Goal: Transaction & Acquisition: Purchase product/service

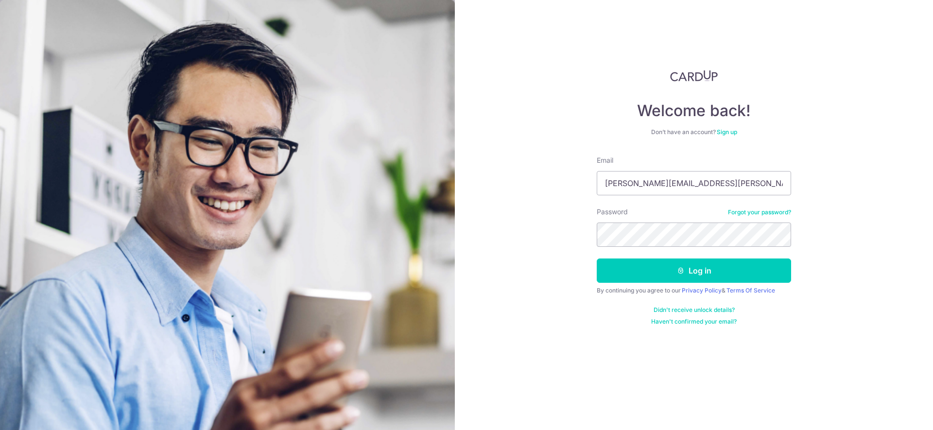
type input "[PERSON_NAME][EMAIL_ADDRESS][PERSON_NAME][DOMAIN_NAME]"
click at [700, 267] on button "Log in" at bounding box center [694, 271] width 194 height 24
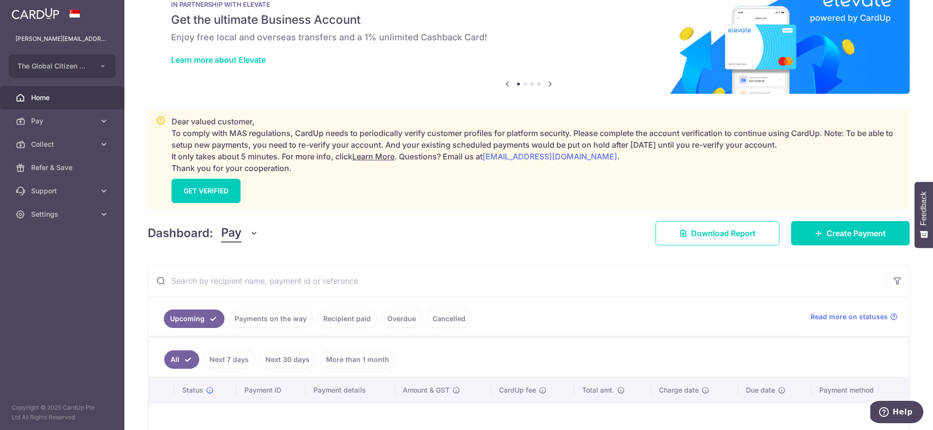
scroll to position [84, 0]
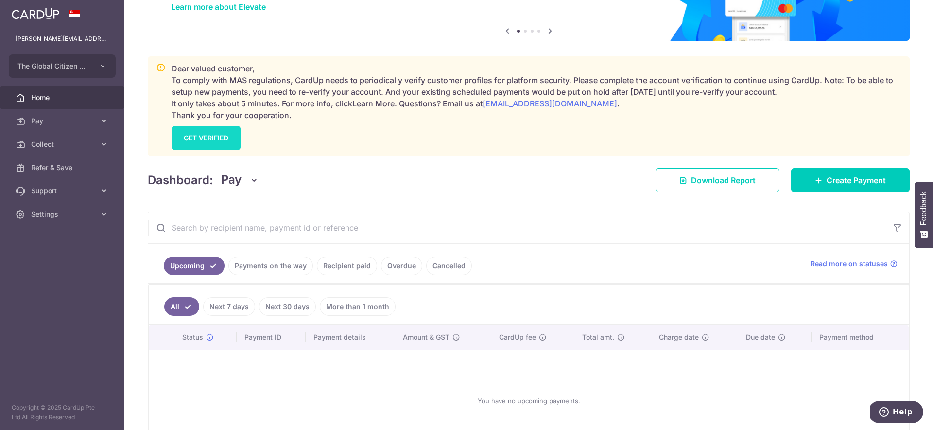
click at [217, 131] on link "GET VERIFIED" at bounding box center [206, 138] width 69 height 24
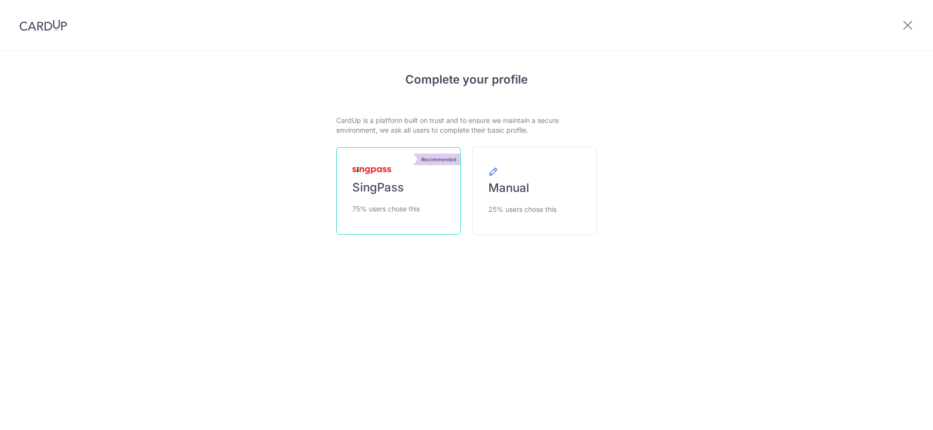
click at [403, 171] on link "Recommended SingPass 75% users chose this" at bounding box center [398, 190] width 124 height 87
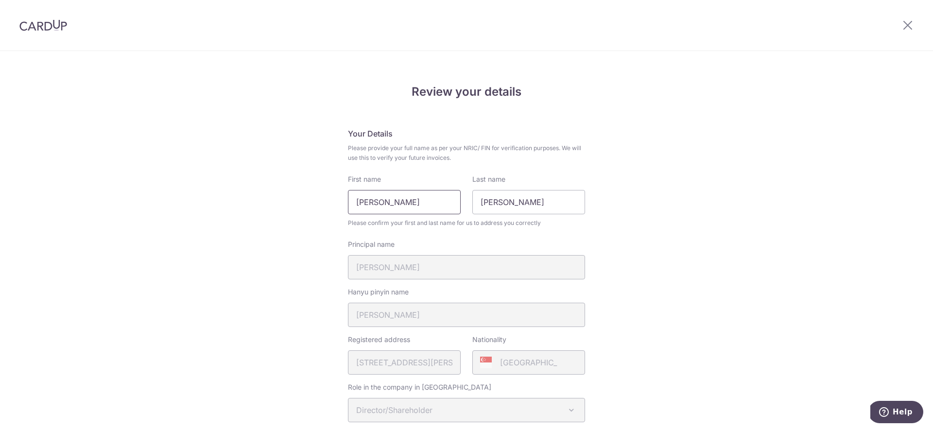
drag, startPoint x: 409, startPoint y: 203, endPoint x: 371, endPoint y: 202, distance: 38.4
click at [371, 202] on input "Yeo Jing Shun" at bounding box center [404, 202] width 113 height 24
click at [361, 203] on input "Yeo Jing Shun" at bounding box center [404, 202] width 113 height 24
type input "Jared Jing Shun"
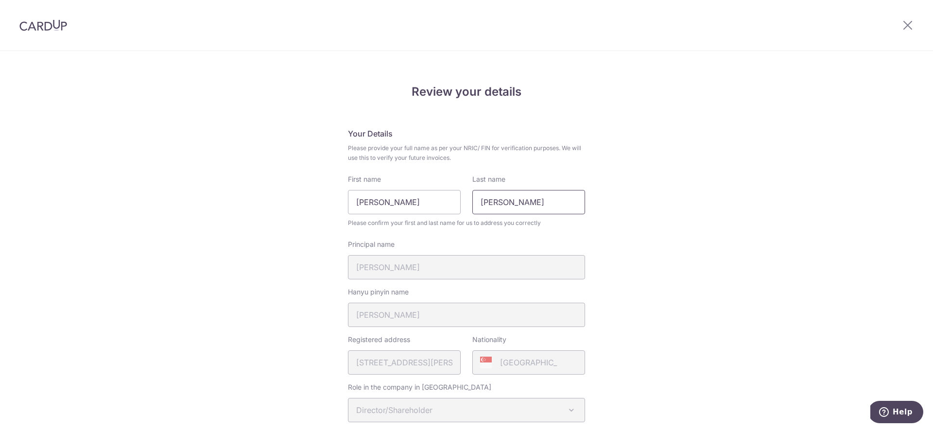
click at [488, 205] on input "Jared" at bounding box center [528, 202] width 113 height 24
type input "Yeo"
click at [428, 136] on h5 "Your Details" at bounding box center [466, 134] width 237 height 12
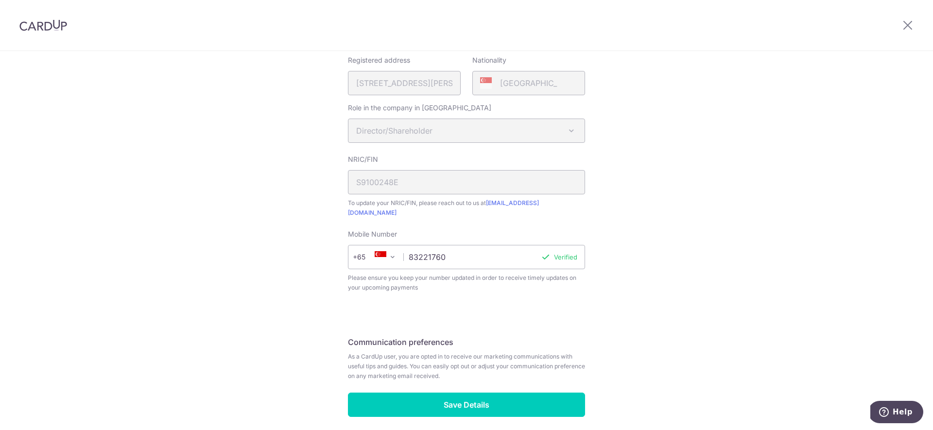
scroll to position [297, 0]
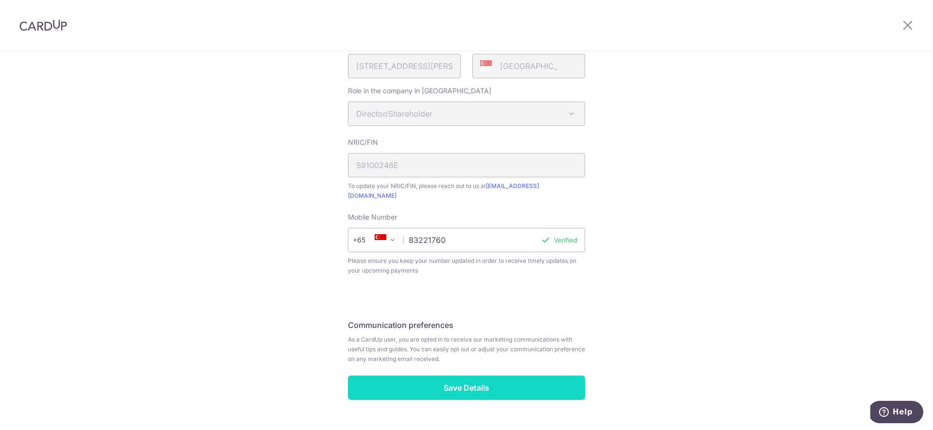
click at [480, 376] on input "Save Details" at bounding box center [466, 388] width 237 height 24
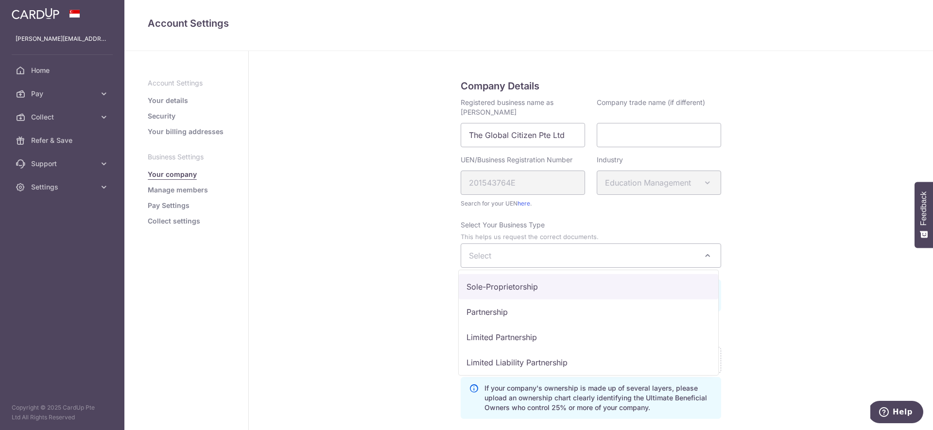
click at [506, 265] on span "Select" at bounding box center [591, 255] width 260 height 23
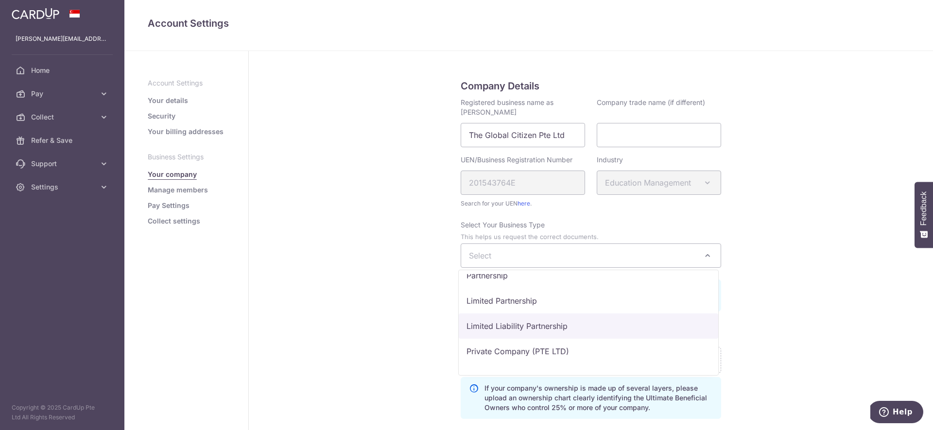
scroll to position [57, 0]
select select "Private Company (PTE LTD)"
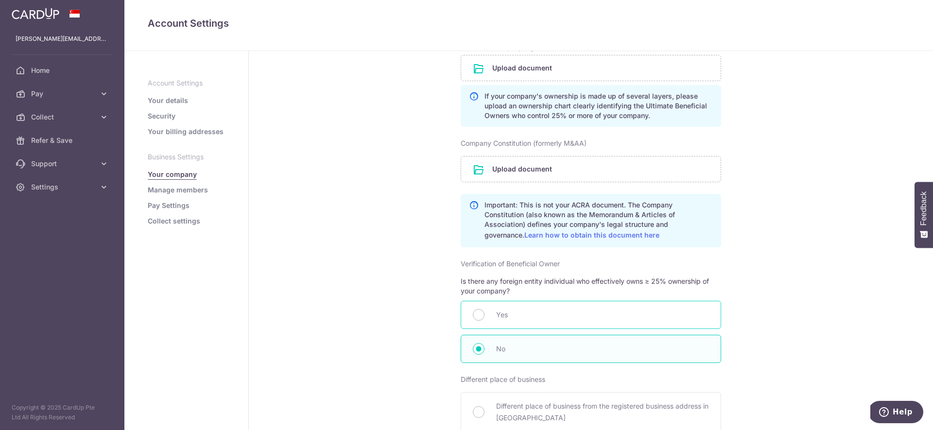
scroll to position [295, 0]
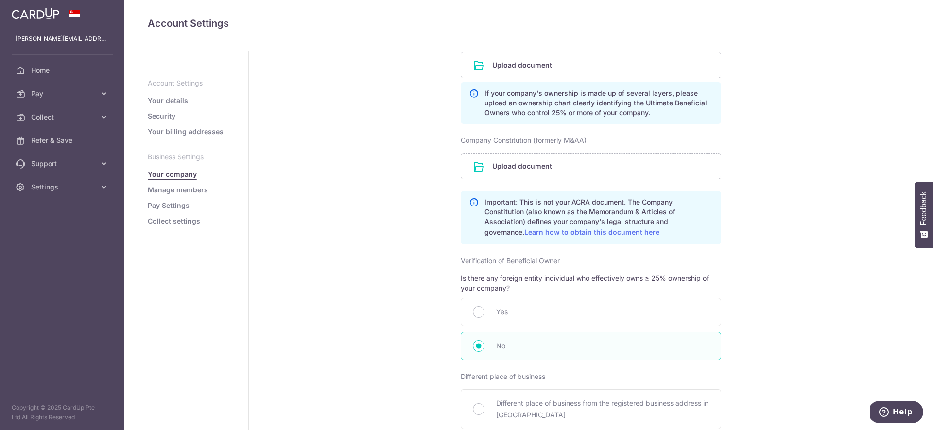
click at [566, 141] on label "Company Constitution (formerly M&AA)" at bounding box center [524, 141] width 126 height 10
drag, startPoint x: 565, startPoint y: 141, endPoint x: 584, endPoint y: 140, distance: 19.5
click at [584, 140] on label "Company Constitution (formerly M&AA)" at bounding box center [524, 141] width 126 height 10
copy label "M&AA"
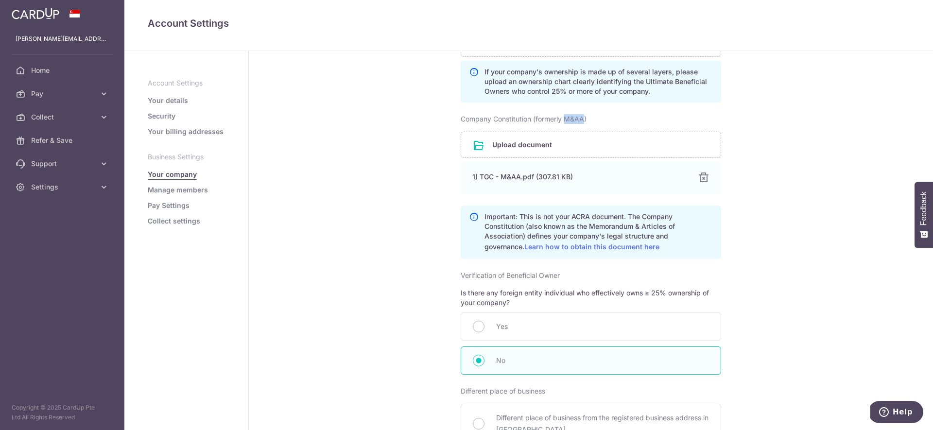
scroll to position [459, 0]
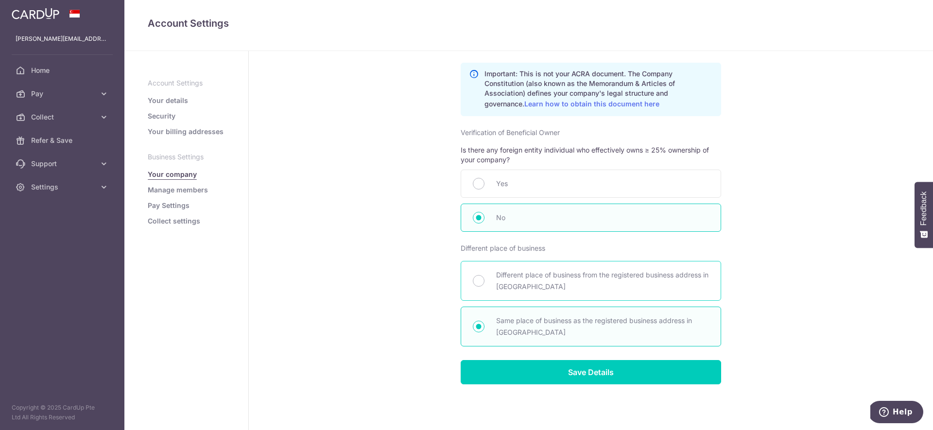
click at [674, 275] on span "Different place of business from the registered business address in ACRA" at bounding box center [602, 280] width 213 height 23
click at [485, 275] on input "Different place of business from the registered business address in ACRA" at bounding box center [479, 281] width 12 height 12
radio input "true"
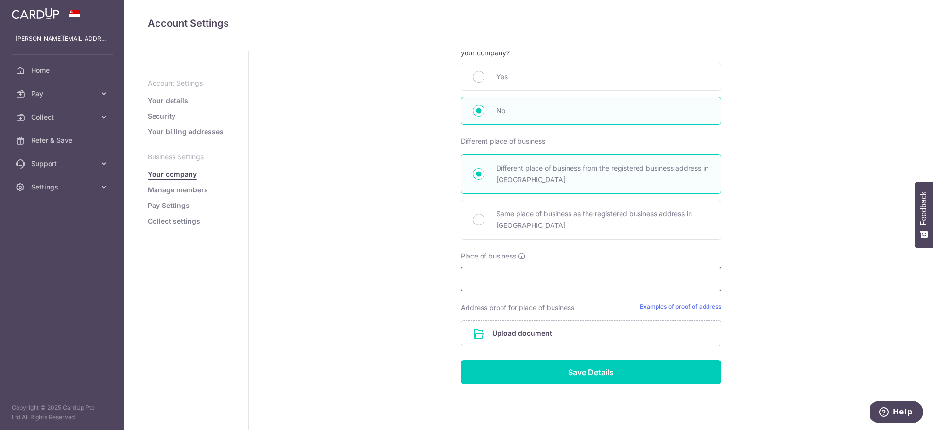
click at [653, 274] on input "text" at bounding box center [591, 279] width 261 height 24
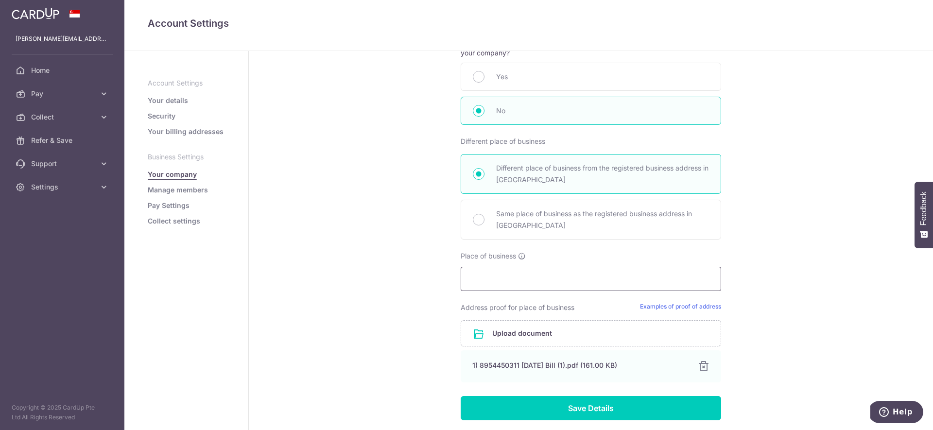
paste input "120 LOWER DELTA RD #09-02 SINGAPORE 169208"
type input "120 LOWER DELTA RD #09-02 SINGAPORE 169208"
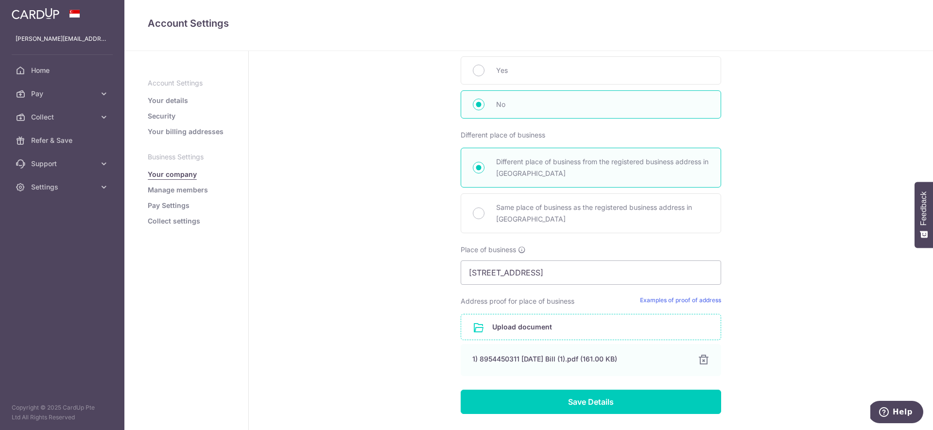
scroll to position [613, 0]
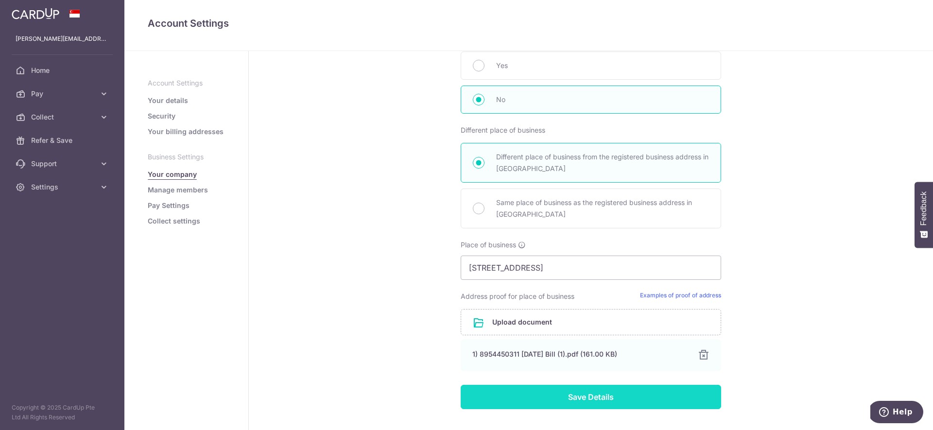
click at [593, 397] on input "Save Details" at bounding box center [591, 397] width 261 height 24
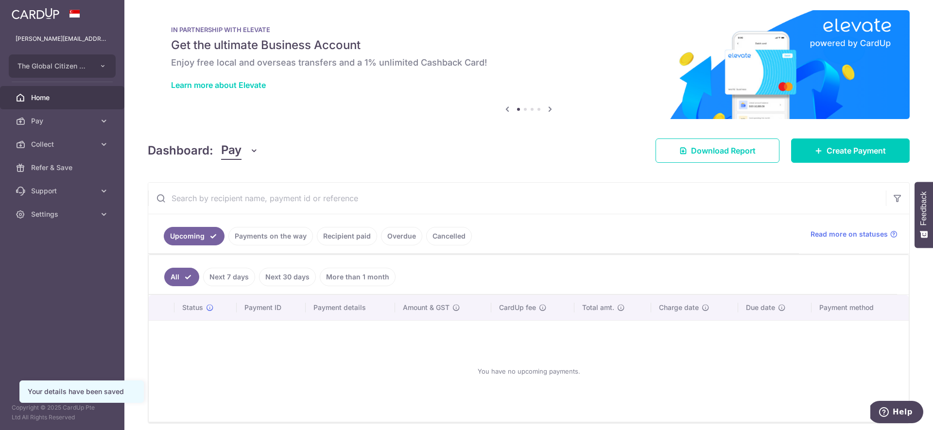
scroll to position [45, 0]
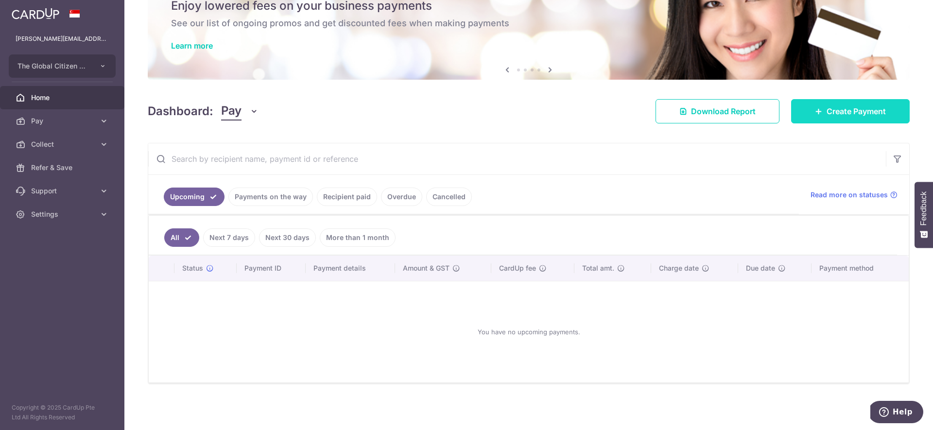
click at [836, 114] on span "Create Payment" at bounding box center [856, 111] width 59 height 12
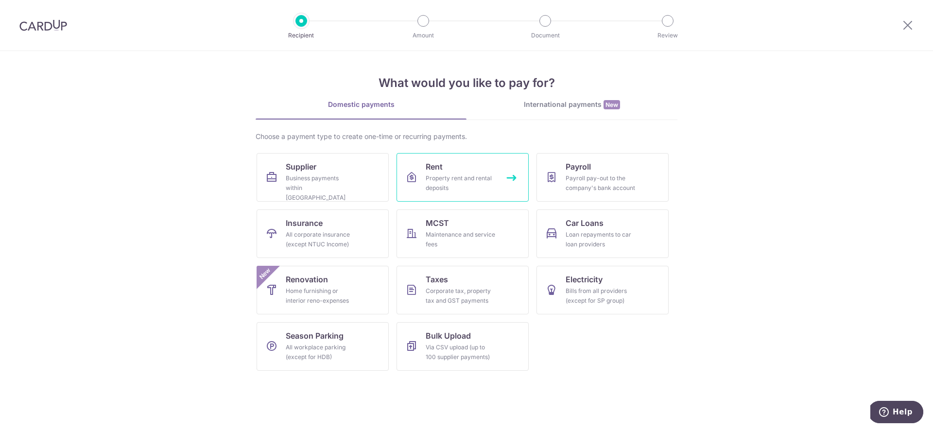
click at [459, 189] on div "Property rent and rental deposits" at bounding box center [461, 183] width 70 height 19
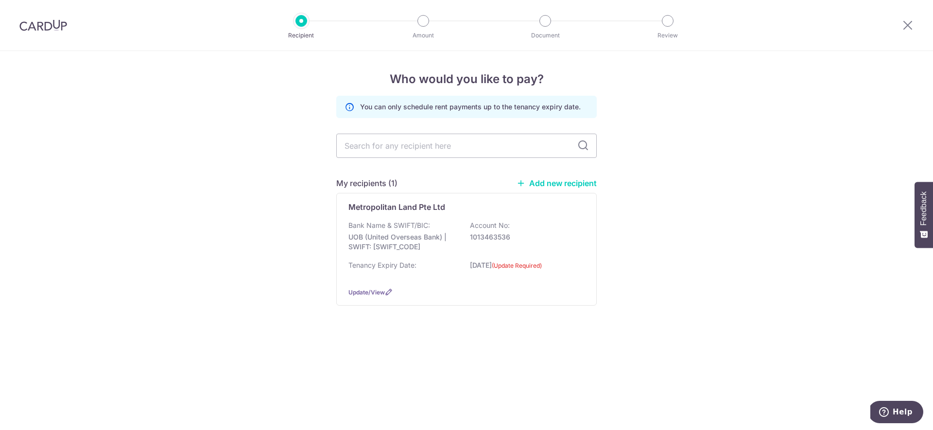
click at [540, 185] on link "Add new recipient" at bounding box center [557, 183] width 80 height 10
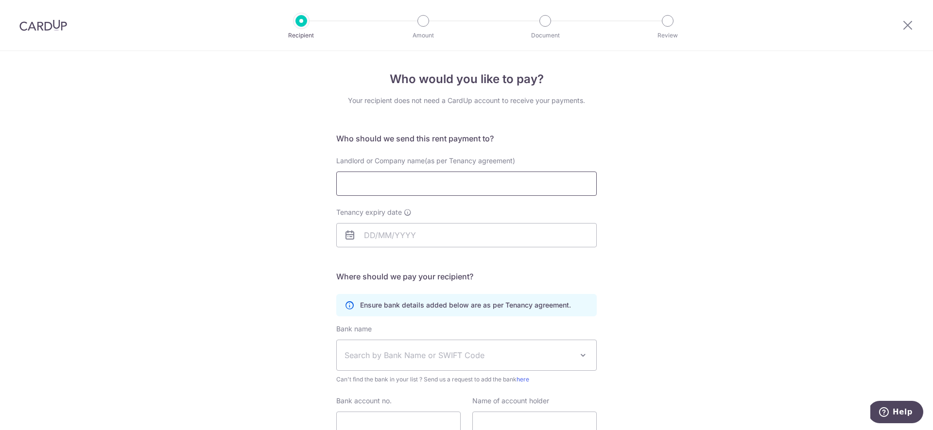
click at [538, 187] on input "Landlord or Company name(as per Tenancy agreement)" at bounding box center [466, 184] width 261 height 24
paste input "ONG CUI HUNG"
type input "ONG CUI HUNG"
click at [384, 234] on input "Tenancy expiry date" at bounding box center [466, 235] width 261 height 24
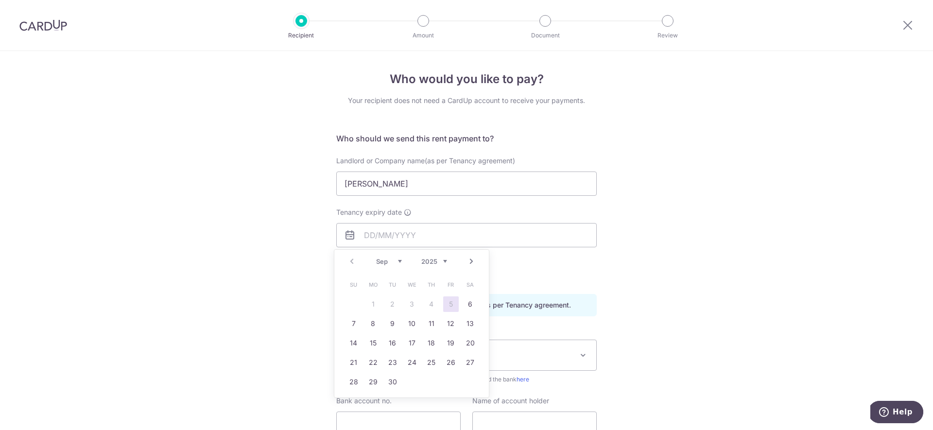
click at [401, 262] on select "Sep Oct Nov Dec" at bounding box center [389, 262] width 26 height 8
click at [435, 261] on select "2025 2026 2027 2028 2029 2030 2031 2032 2033 2034 2035" at bounding box center [434, 262] width 26 height 8
click at [392, 261] on select "Jan Feb Mar Apr May Jun Jul Aug Sep Oct Nov Dec" at bounding box center [389, 262] width 26 height 8
click at [470, 304] on link "6" at bounding box center [471, 305] width 16 height 16
type input "06/03/2027"
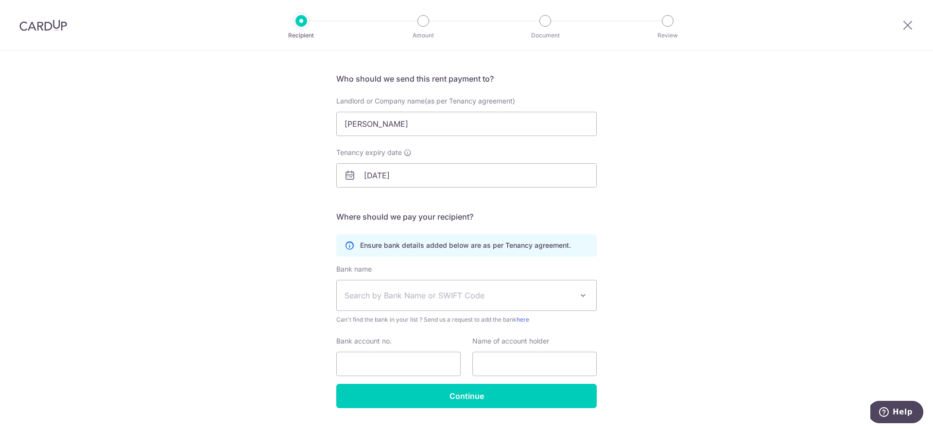
scroll to position [84, 0]
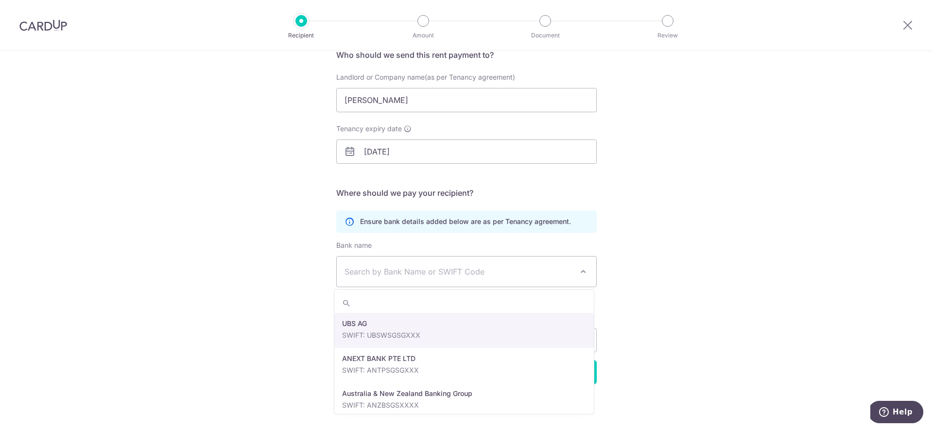
click at [458, 270] on span "Search by Bank Name or SWIFT Code" at bounding box center [459, 272] width 228 height 12
type input "dbs"
click at [425, 323] on div "Bank account no." at bounding box center [398, 333] width 124 height 40
click at [382, 329] on input "Bank account no." at bounding box center [398, 340] width 124 height 24
select select "6"
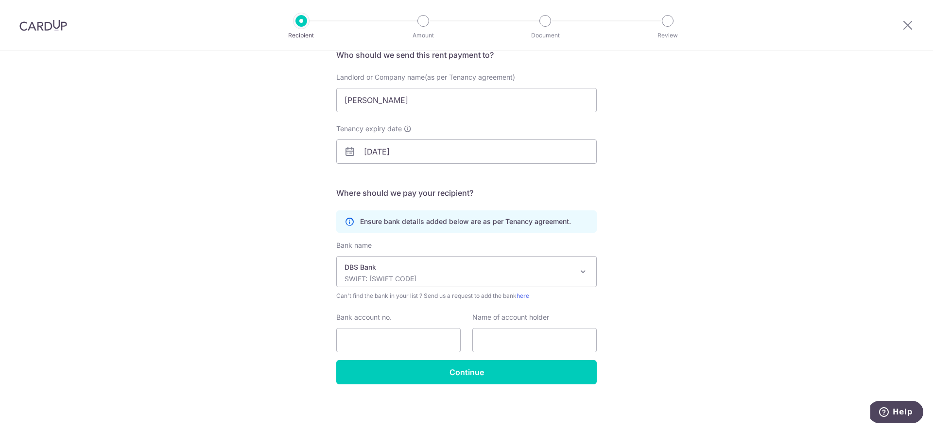
click at [260, 289] on div "Who would you like to pay? Your recipient does not need a CardUp account to rec…" at bounding box center [466, 198] width 933 height 463
click at [394, 346] on input "Bank account no." at bounding box center [398, 340] width 124 height 24
paste input "019-8-052388"
click at [360, 341] on input "019-8-052388" at bounding box center [398, 340] width 124 height 24
click at [364, 342] on input "0198-052388" at bounding box center [398, 340] width 124 height 24
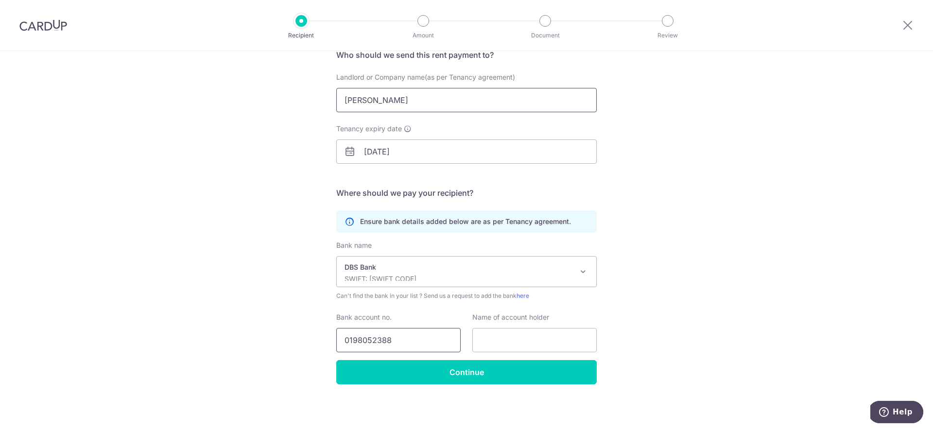
type input "0198052388"
drag, startPoint x: 441, startPoint y: 98, endPoint x: 317, endPoint y: 94, distance: 124.0
click at [317, 94] on div "Who would you like to pay? Your recipient does not need a CardUp account to rec…" at bounding box center [466, 198] width 933 height 463
click at [556, 330] on div "Name of account holder" at bounding box center [534, 333] width 124 height 40
click at [557, 331] on input "text" at bounding box center [534, 340] width 124 height 24
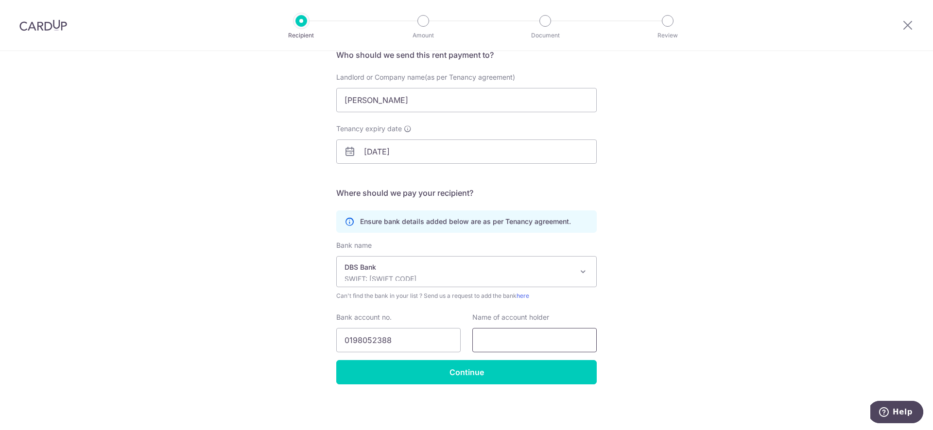
paste input "ONG CUI HUNG"
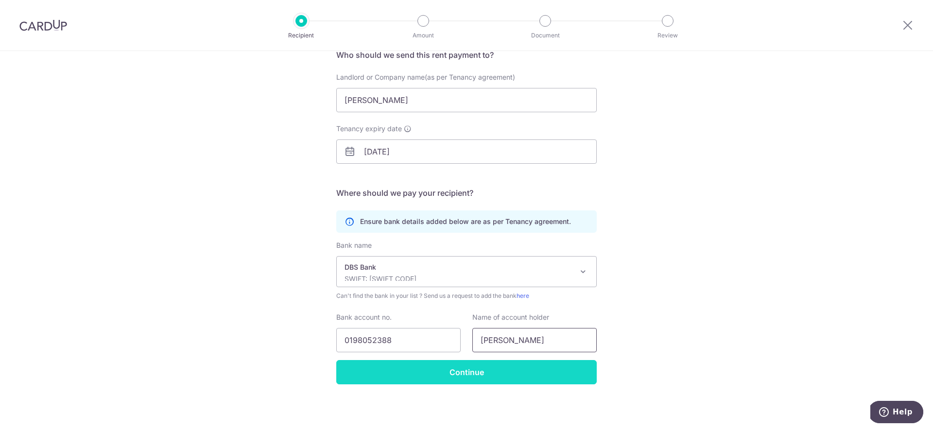
type input "ONG CUI HUNG"
click at [545, 365] on input "Continue" at bounding box center [466, 372] width 261 height 24
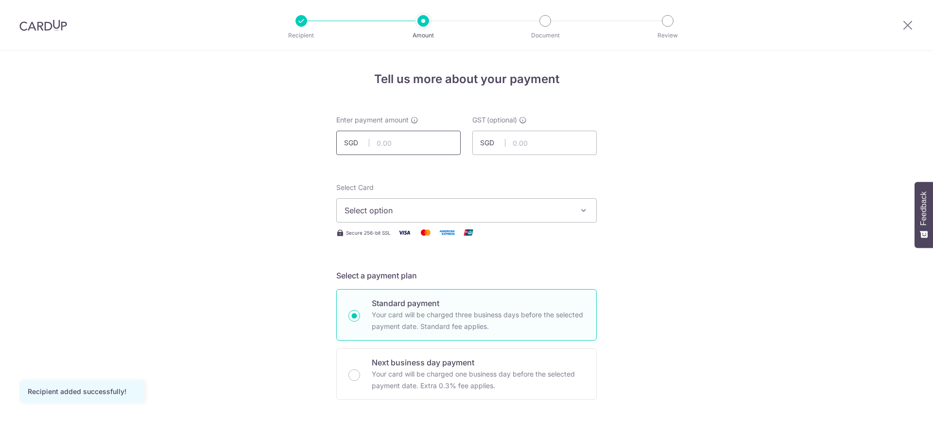
click at [389, 143] on input "text" at bounding box center [398, 143] width 124 height 24
type input "3,100.00"
click at [383, 216] on span "Select option" at bounding box center [458, 211] width 227 height 12
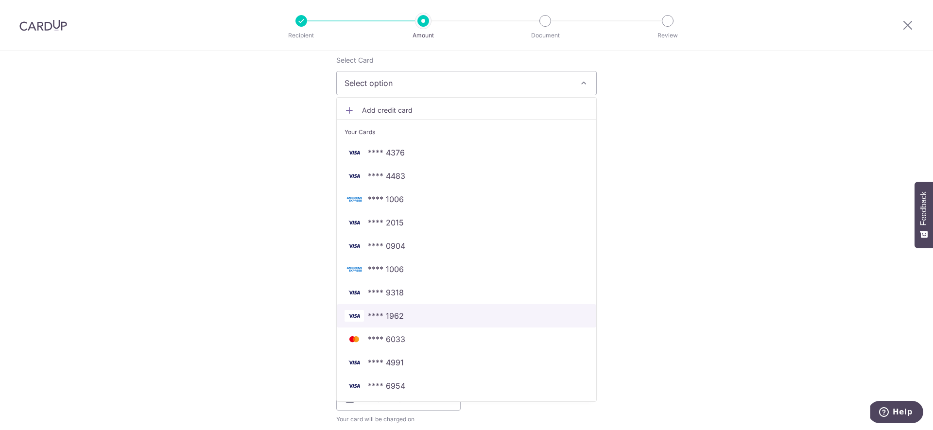
scroll to position [67, 0]
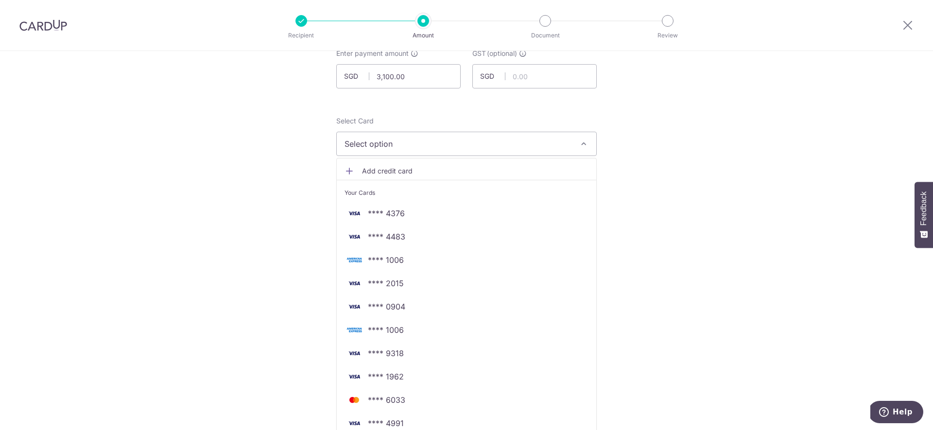
click at [393, 172] on span "Add credit card" at bounding box center [475, 171] width 227 height 10
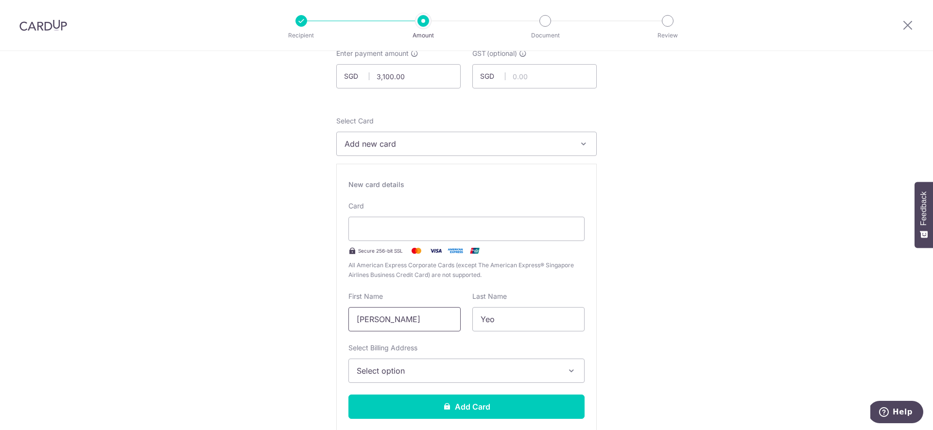
drag, startPoint x: 422, startPoint y: 324, endPoint x: 348, endPoint y: 318, distance: 74.1
click at [349, 318] on input "Jared Jing Shun" at bounding box center [405, 319] width 112 height 24
type input "Jarvis"
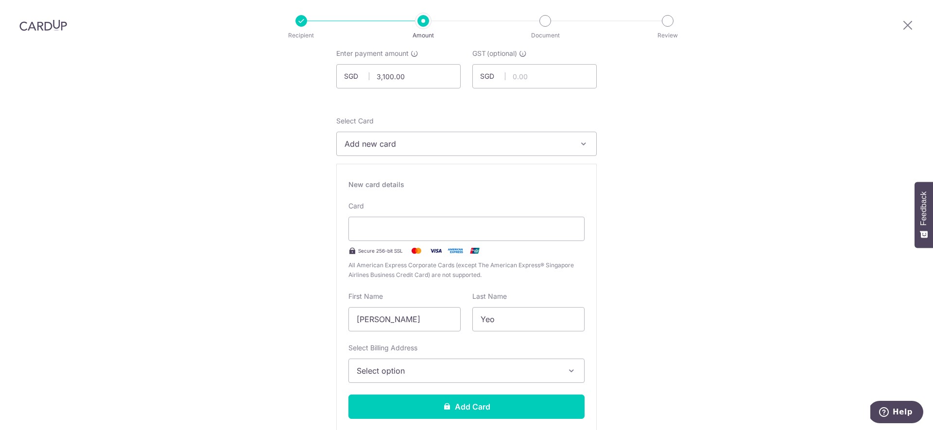
click at [418, 368] on span "Select option" at bounding box center [458, 371] width 202 height 12
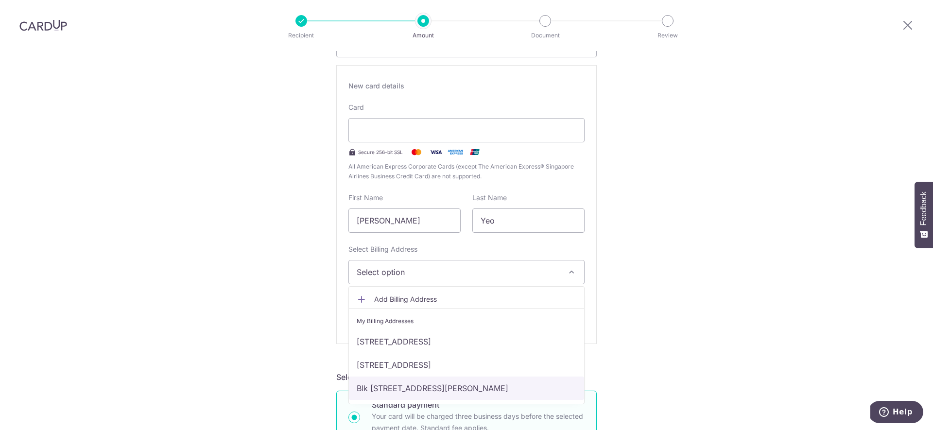
scroll to position [184, 0]
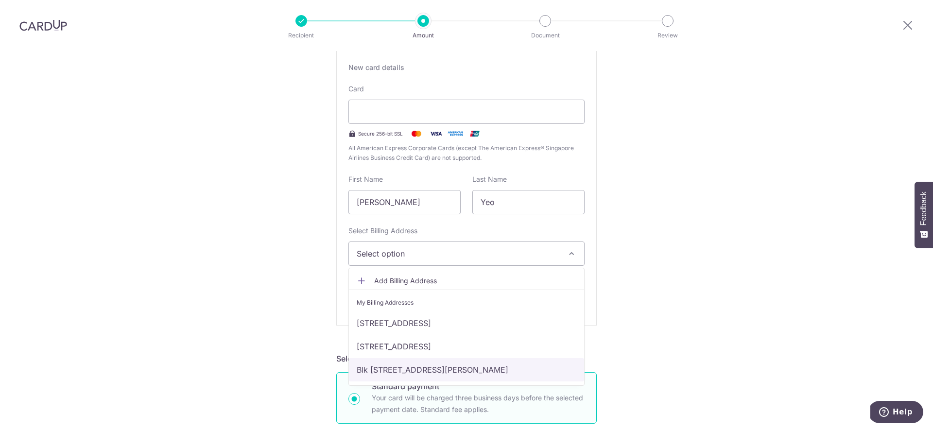
click at [420, 370] on link "Blk [STREET_ADDRESS][PERSON_NAME]" at bounding box center [466, 369] width 235 height 23
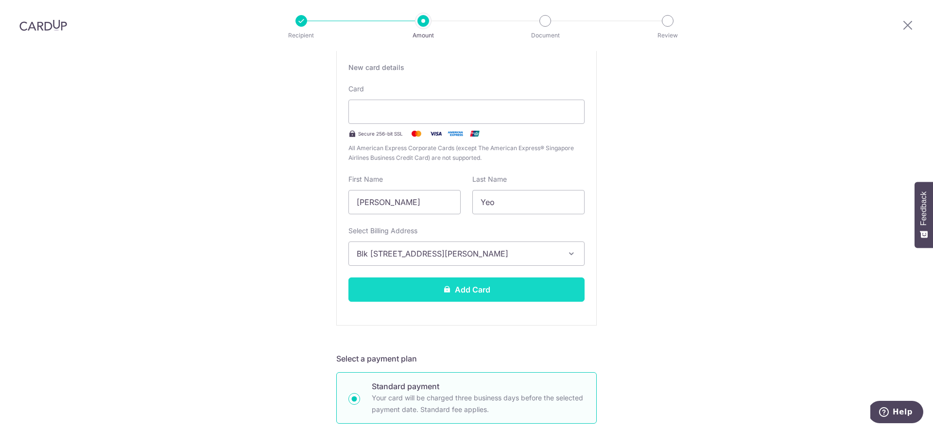
click at [487, 291] on button "Add Card" at bounding box center [467, 290] width 236 height 24
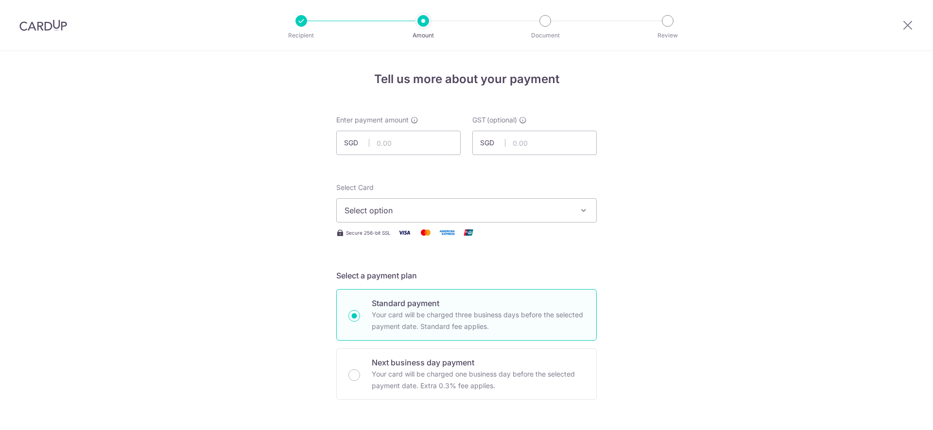
type input "3,100.00"
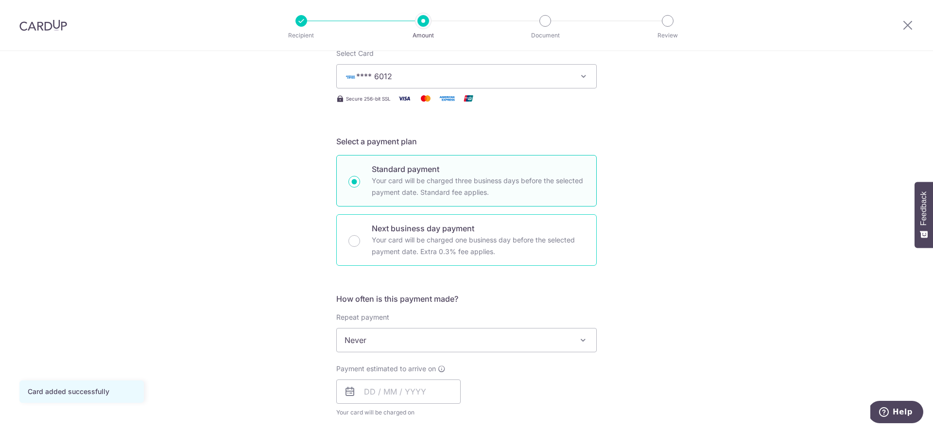
scroll to position [181, 0]
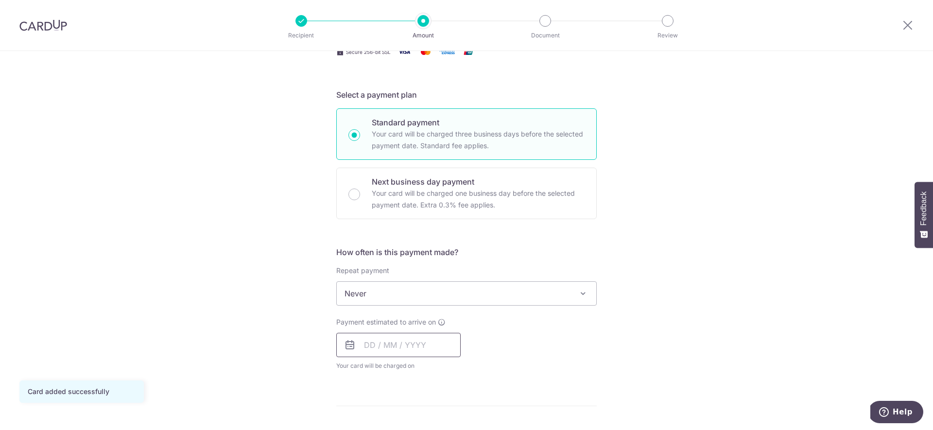
click at [420, 344] on input "text" at bounding box center [398, 345] width 124 height 24
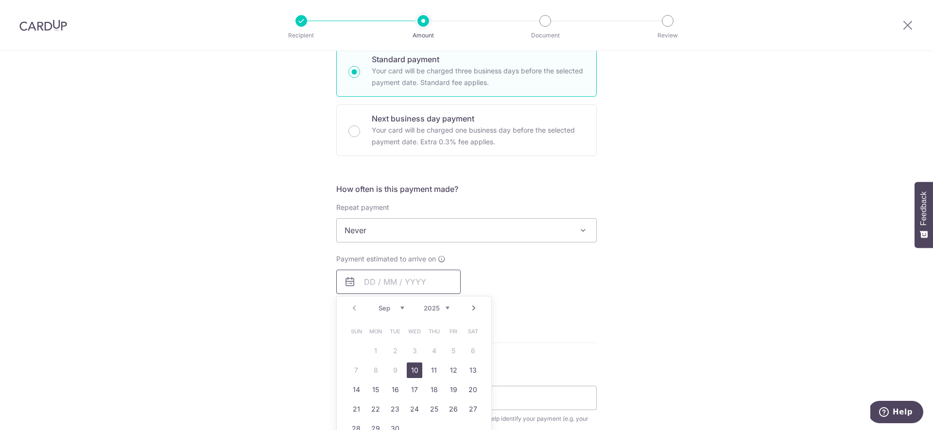
scroll to position [253, 0]
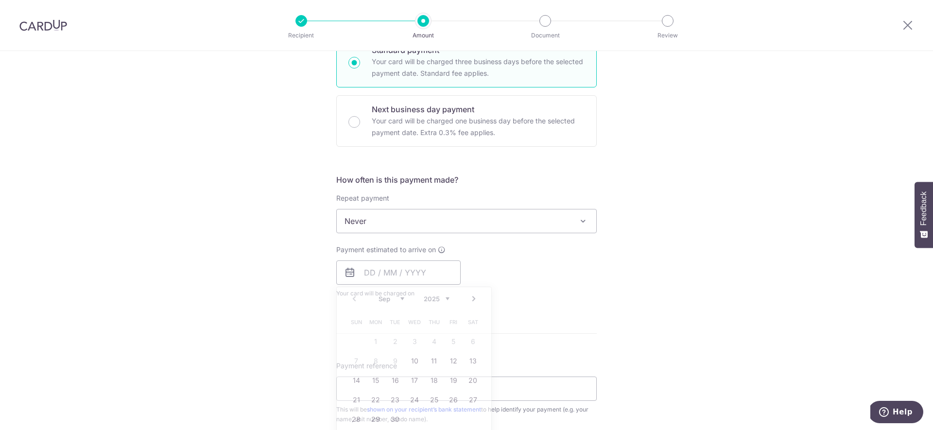
click at [502, 278] on div "Payment estimated to arrive on Prev Next Sep Oct Nov Dec 2025 2026 2027 2028 20…" at bounding box center [467, 271] width 272 height 53
drag, startPoint x: 410, startPoint y: 123, endPoint x: 338, endPoint y: 117, distance: 72.2
click at [410, 123] on p "Your card will be charged one business day before the selected payment date. Ex…" at bounding box center [478, 126] width 213 height 23
click at [360, 123] on input "Next business day payment Your card will be charged one business day before the…" at bounding box center [355, 122] width 12 height 12
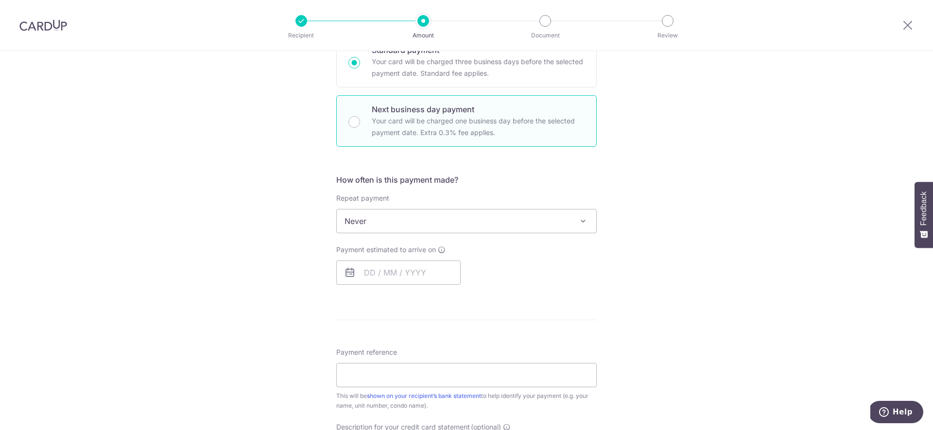
radio input "false"
click at [351, 122] on input "Next business day payment Your card will be charged one business day before the…" at bounding box center [355, 122] width 12 height 12
radio input "true"
click at [419, 269] on input "text" at bounding box center [398, 273] width 124 height 24
click at [373, 356] on link "8" at bounding box center [376, 361] width 16 height 16
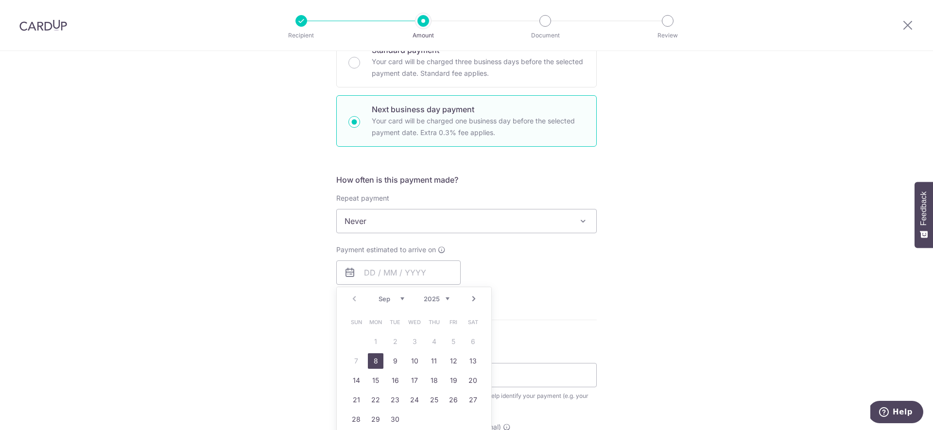
click at [0, 0] on div "Payment due and charge dates may be adjusted if it falls on weekends or public …" at bounding box center [0, 0] width 0 height 0
type input "[DATE]"
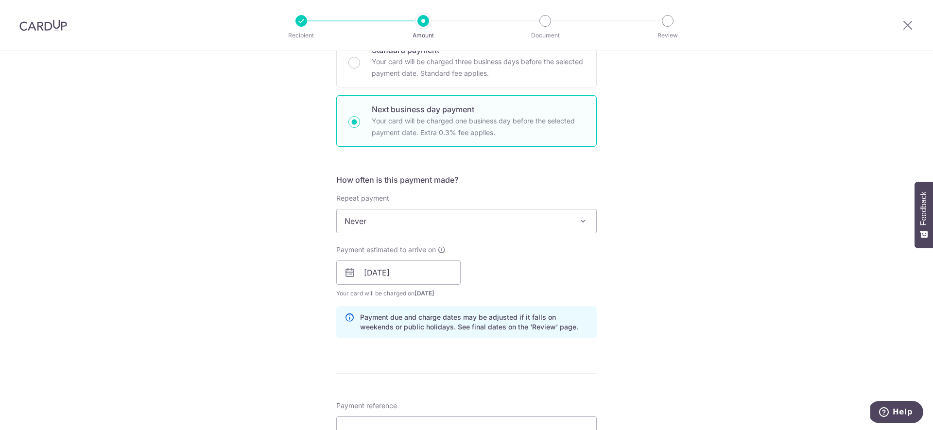
click at [523, 254] on div "Payment estimated to arrive on 08/09/2025 Prev Next Jan Feb Mar Apr May Jun Jul…" at bounding box center [467, 271] width 272 height 53
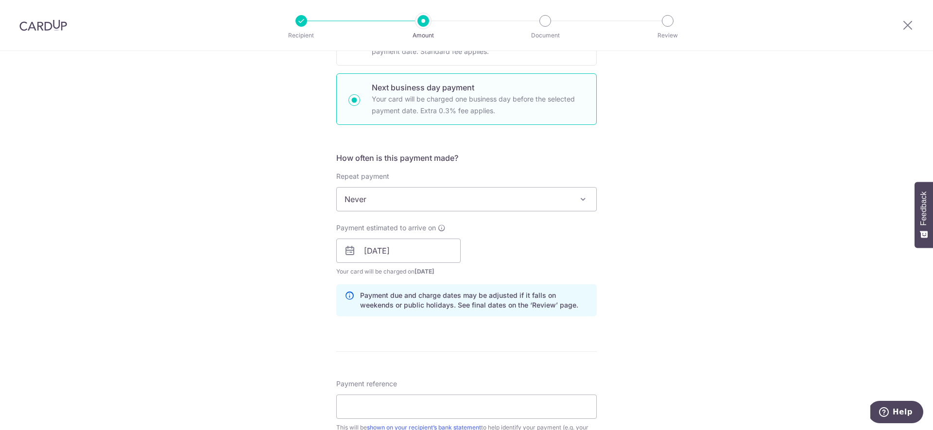
scroll to position [408, 0]
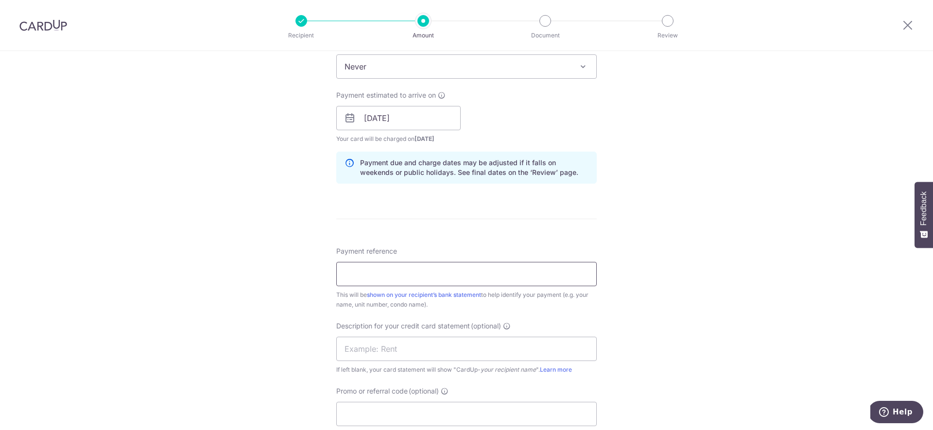
click at [422, 270] on input "Payment reference" at bounding box center [466, 274] width 261 height 24
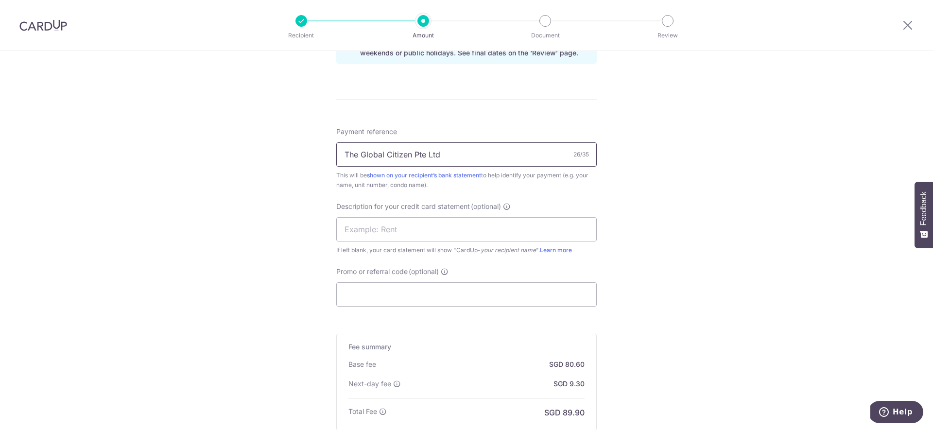
scroll to position [614, 0]
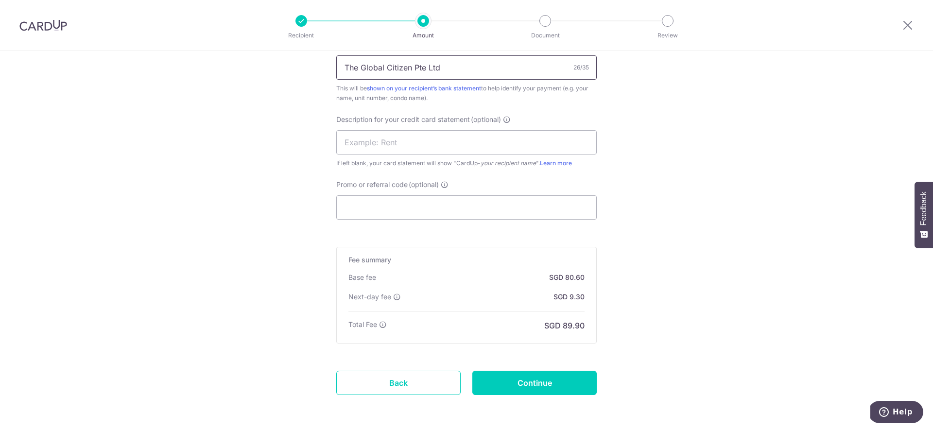
type input "The Global Citizen Pte Ltd"
click at [447, 203] on input "Promo or referral code (optional)" at bounding box center [466, 207] width 261 height 24
paste input "SAVERENT179"
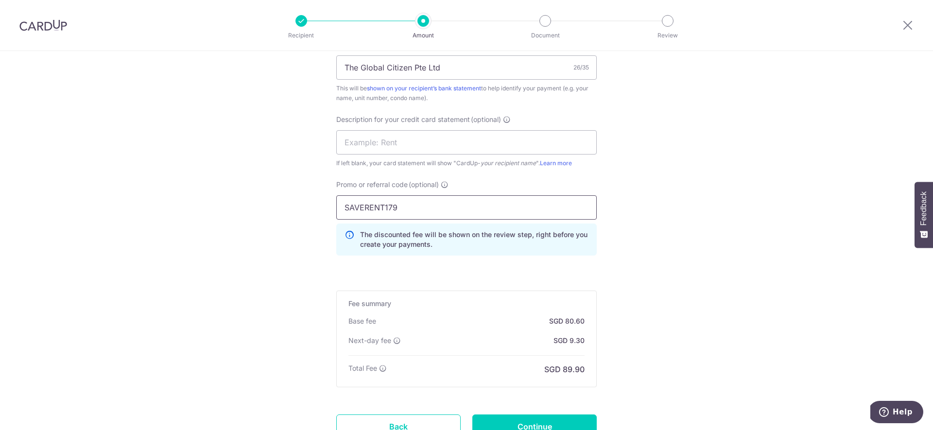
type input "SAVERENT179"
click at [433, 133] on input "text" at bounding box center [466, 142] width 261 height 24
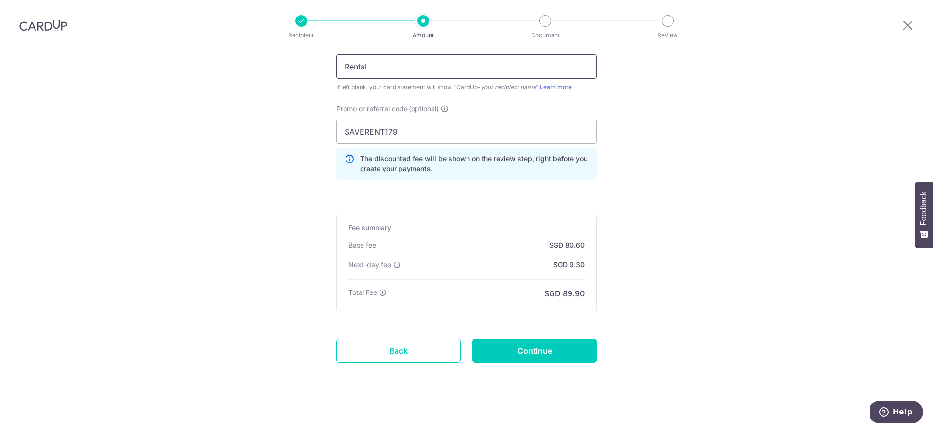
scroll to position [696, 0]
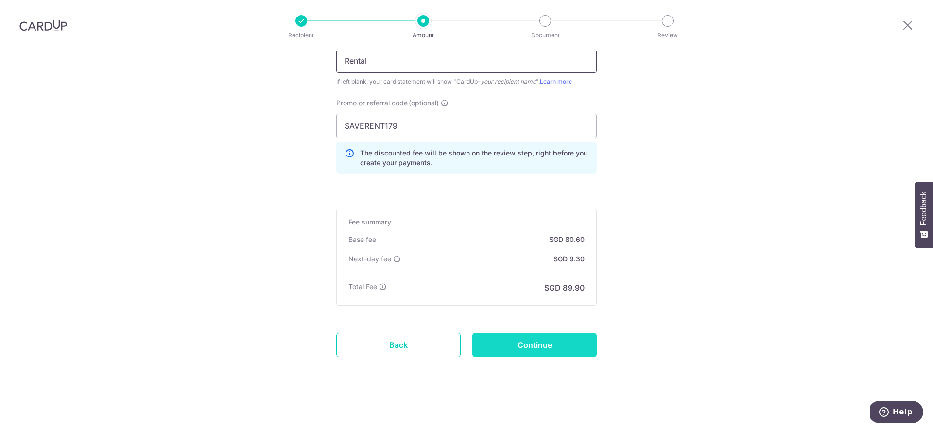
type input "Rental"
click at [526, 341] on input "Continue" at bounding box center [534, 345] width 124 height 24
type input "Create Schedule"
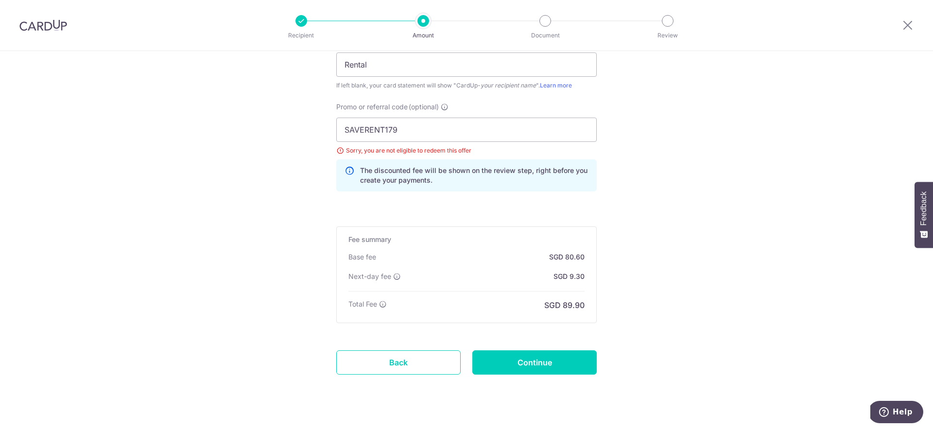
scroll to position [693, 0]
drag, startPoint x: 419, startPoint y: 130, endPoint x: 303, endPoint y: 123, distance: 115.9
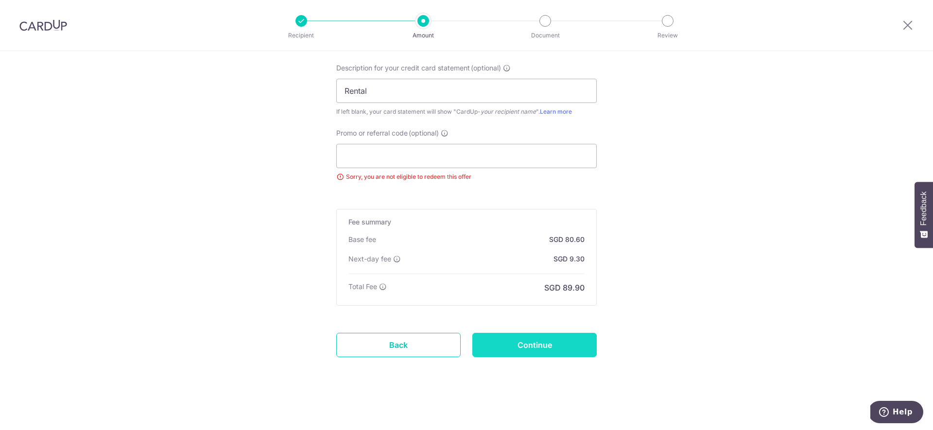
click at [523, 349] on input "Continue" at bounding box center [534, 345] width 124 height 24
type input "Update Schedule"
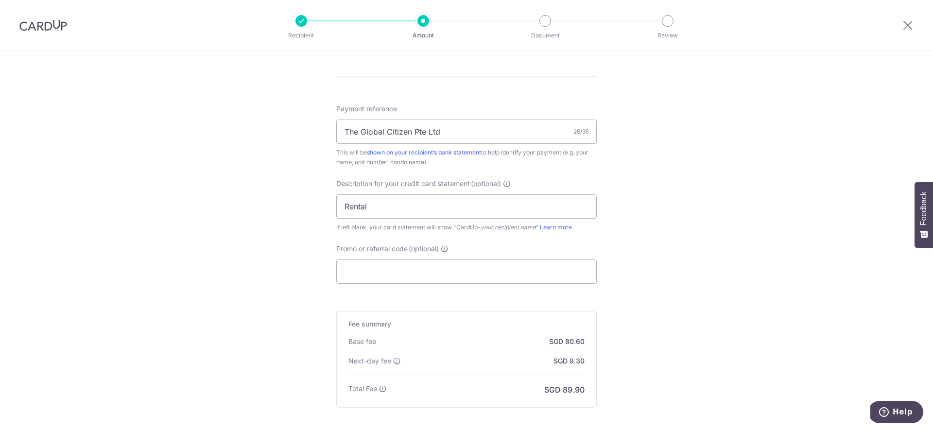
scroll to position [308, 0]
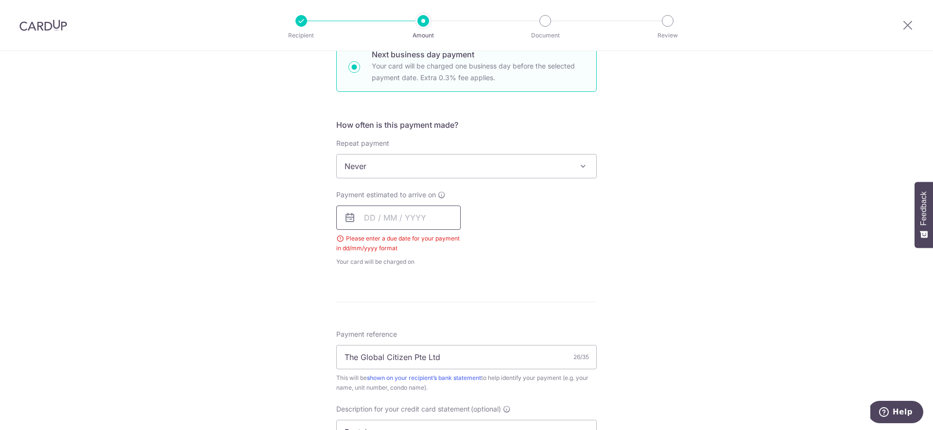
click at [387, 213] on input "text" at bounding box center [398, 218] width 124 height 24
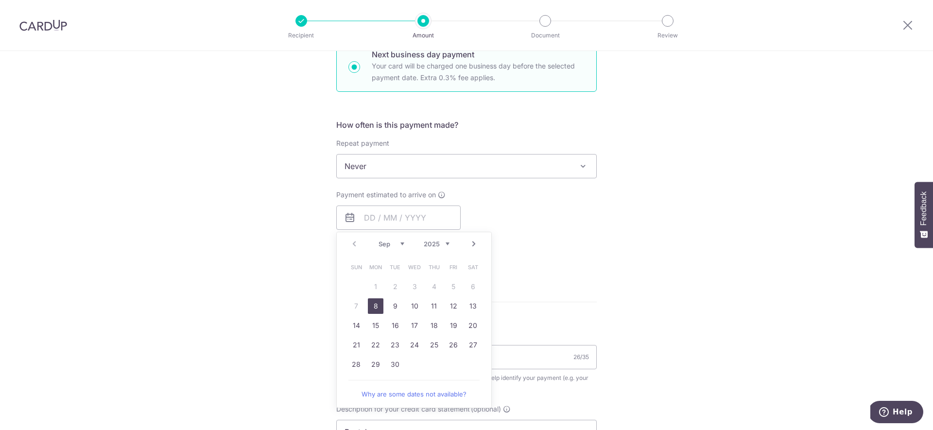
click at [373, 304] on link "8" at bounding box center [376, 306] width 16 height 16
type input "[DATE]"
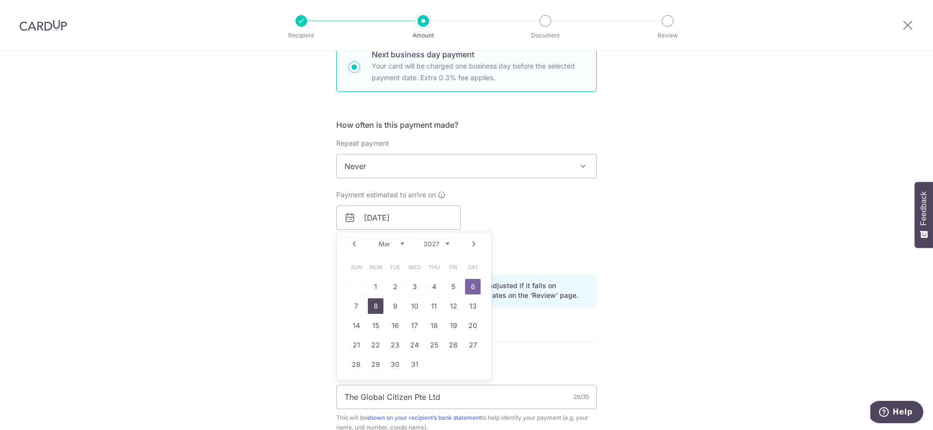
click at [375, 302] on link "8" at bounding box center [376, 306] width 16 height 16
click at [529, 217] on div "Payment estimated to arrive on [DATE] Prev Next Jan Feb Mar Apr May Jun [DATE] …" at bounding box center [467, 228] width 272 height 77
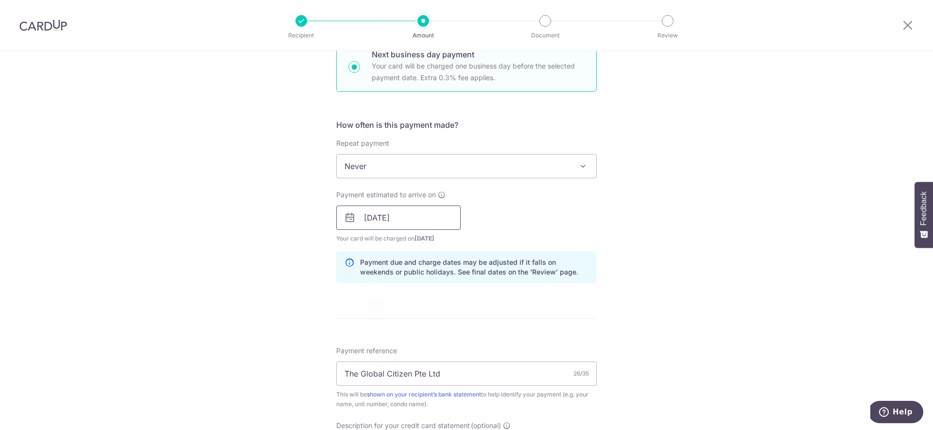
click at [418, 215] on input "[DATE]" at bounding box center [398, 218] width 124 height 24
click at [506, 203] on div "Payment estimated to arrive on [DATE] Prev Next Sep Oct Nov [DATE] 2026 2027 20…" at bounding box center [467, 216] width 272 height 53
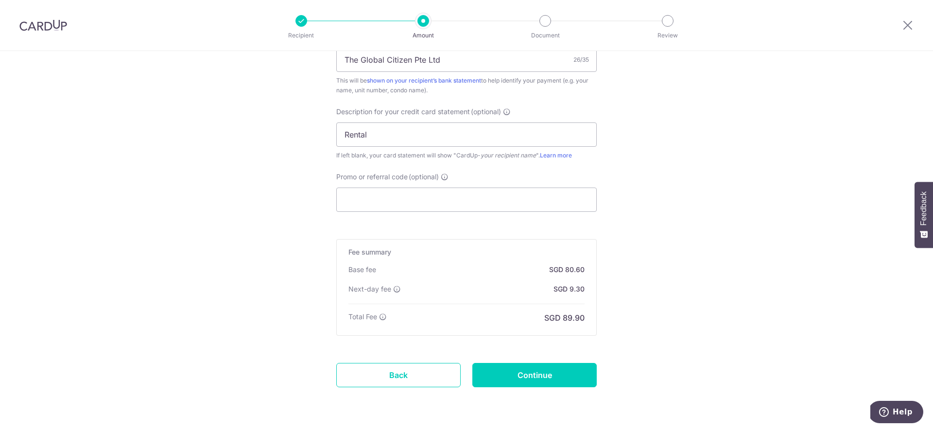
scroll to position [652, 0]
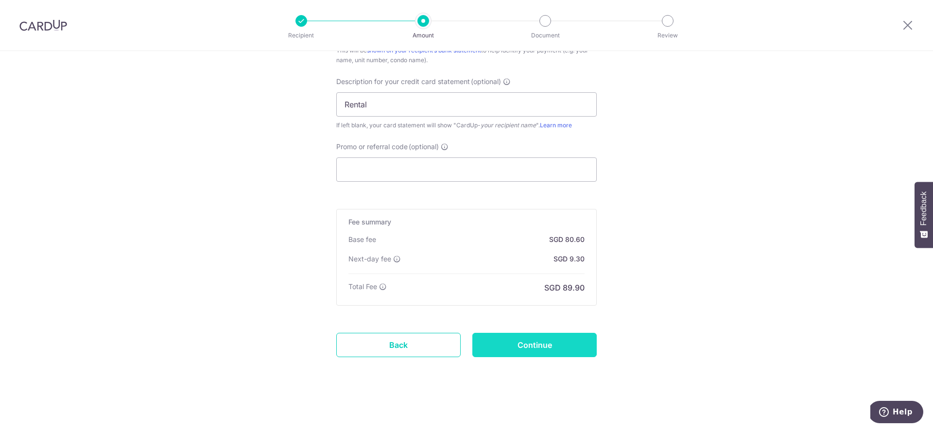
click at [534, 348] on input "Continue" at bounding box center [534, 345] width 124 height 24
type input "Update Schedule"
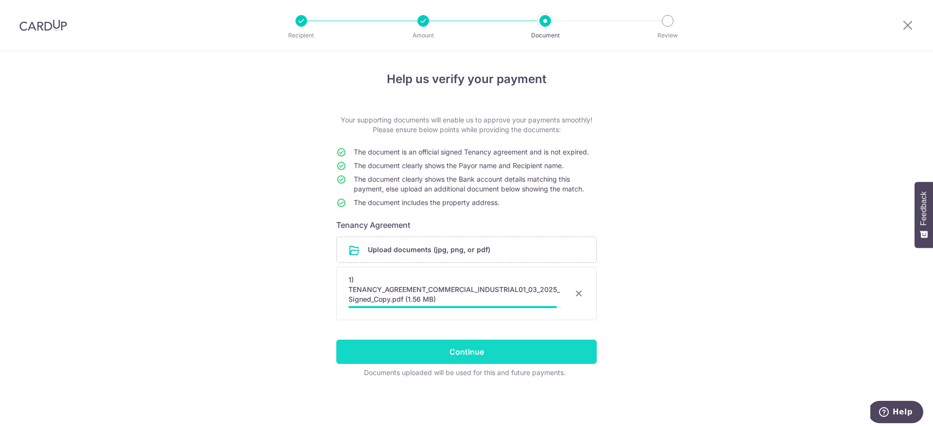
click at [488, 350] on input "Continue" at bounding box center [466, 352] width 261 height 24
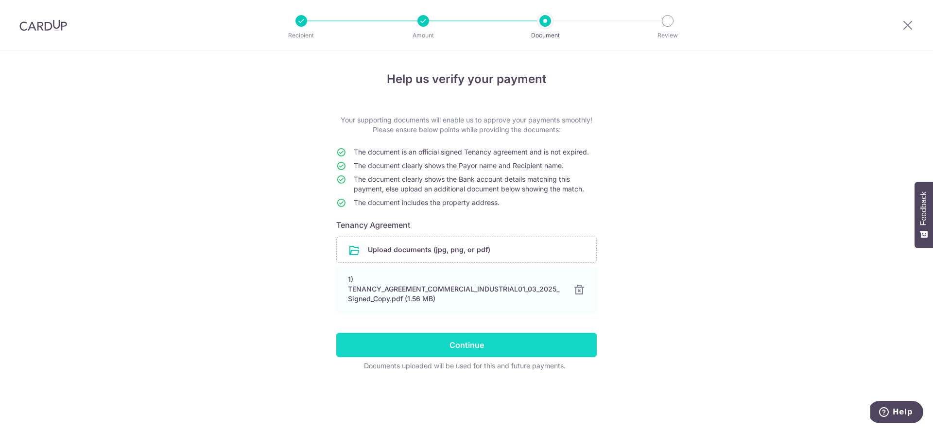
click at [486, 340] on input "Continue" at bounding box center [466, 345] width 261 height 24
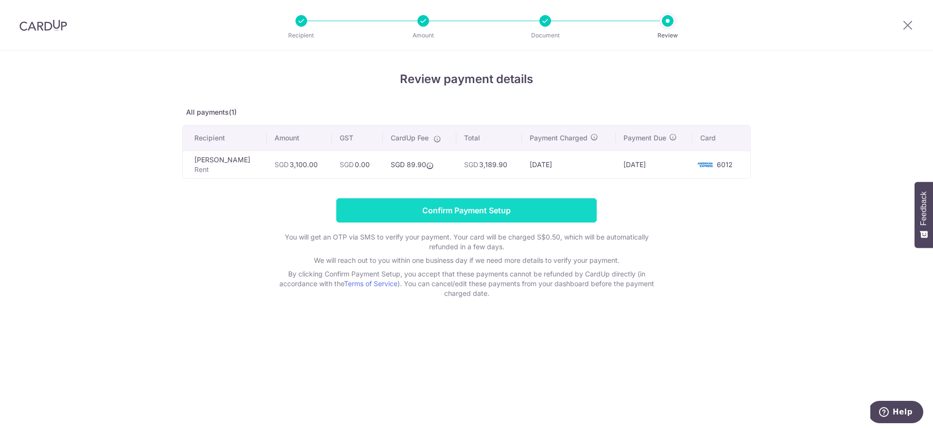
click at [444, 215] on input "Confirm Payment Setup" at bounding box center [466, 210] width 261 height 24
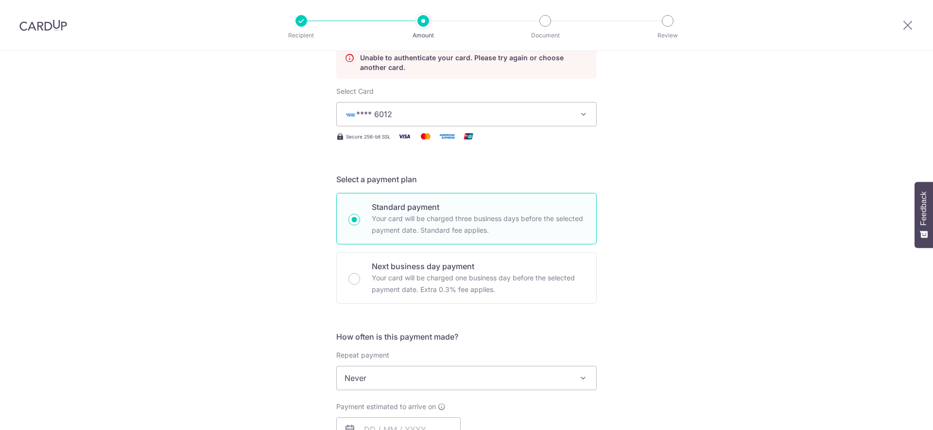
scroll to position [94, 0]
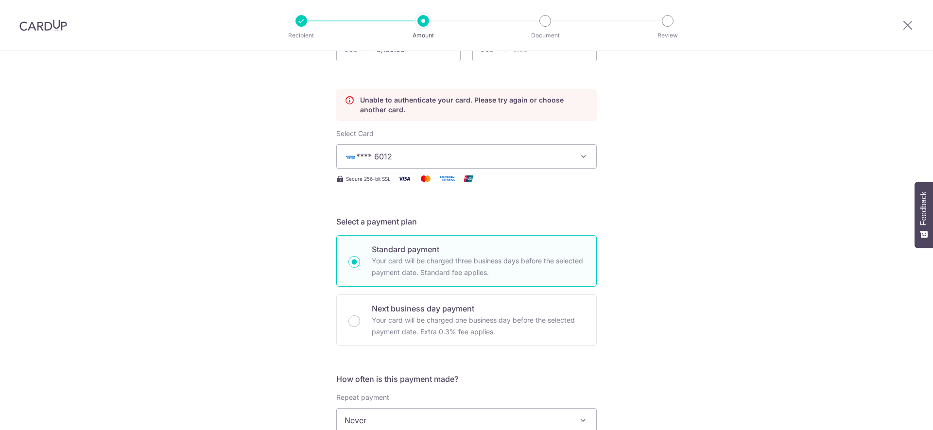
click at [514, 163] on button "**** 6012" at bounding box center [466, 156] width 261 height 24
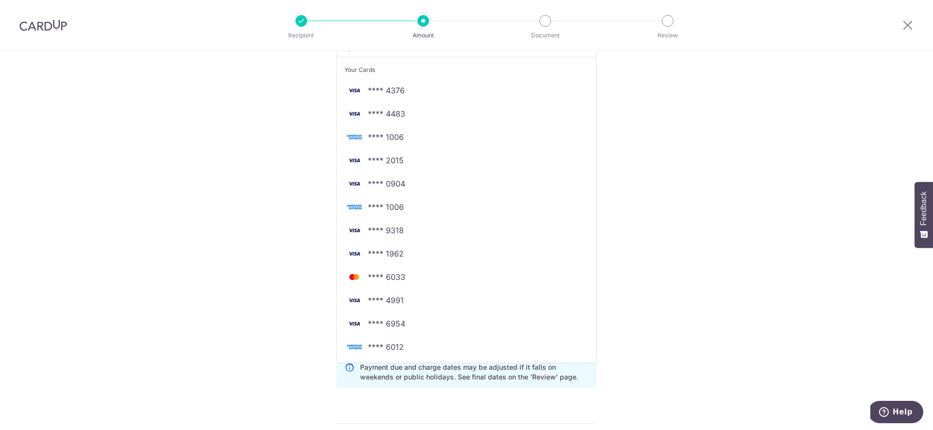
scroll to position [220, 0]
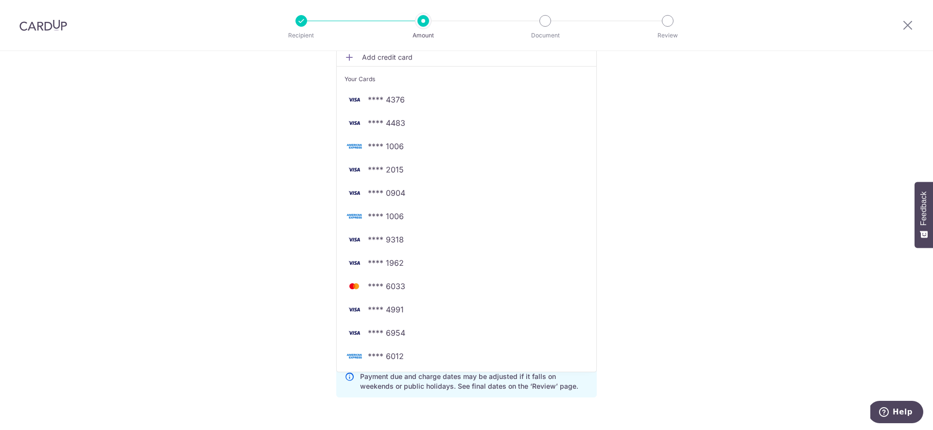
click at [820, 155] on div "Tell us more about your payment Enter payment amount SGD 3,100.00 3100.00 GST (…" at bounding box center [466, 360] width 933 height 1058
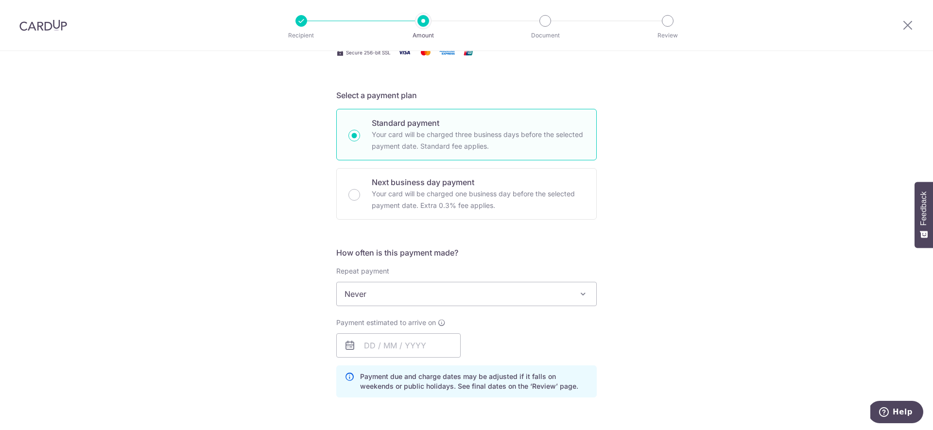
click at [915, 25] on div at bounding box center [908, 25] width 51 height 51
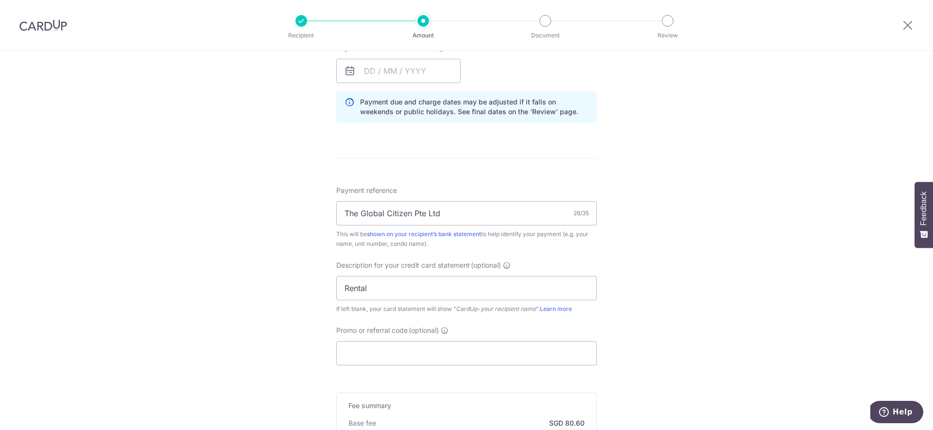
scroll to position [679, 0]
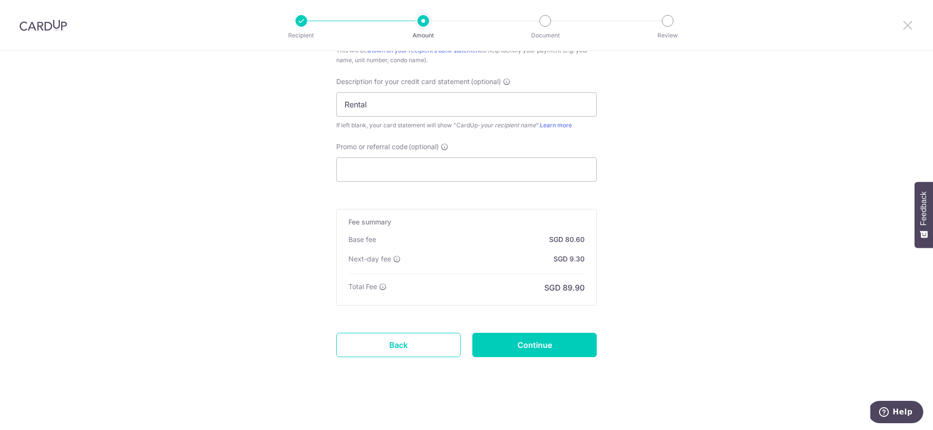
click at [904, 30] on icon at bounding box center [908, 25] width 12 height 12
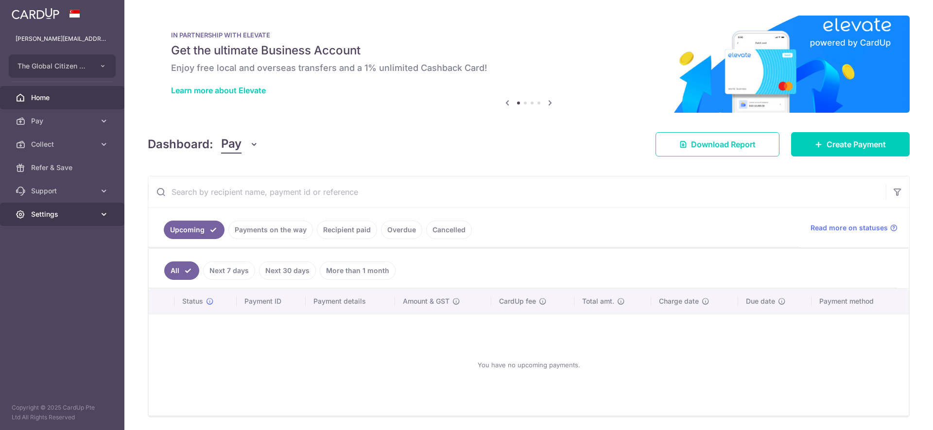
click at [77, 218] on span "Settings" at bounding box center [63, 215] width 64 height 10
click at [82, 241] on span "Account" at bounding box center [63, 238] width 64 height 10
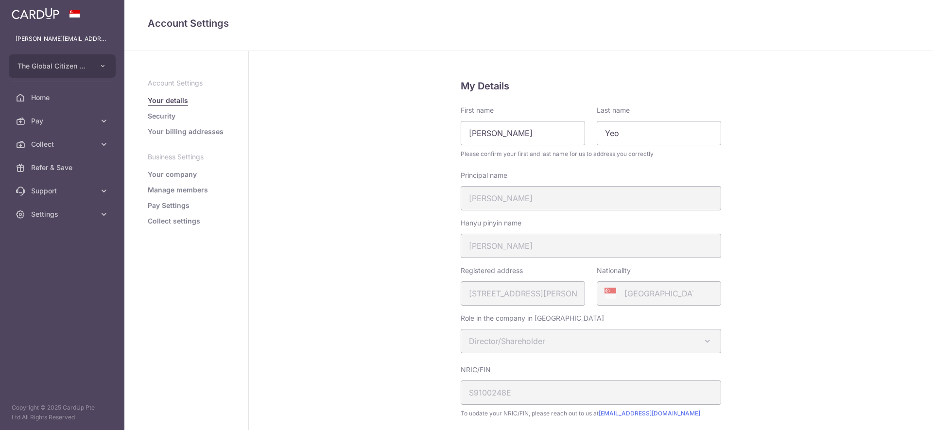
click at [181, 207] on link "Pay Settings" at bounding box center [169, 206] width 42 height 10
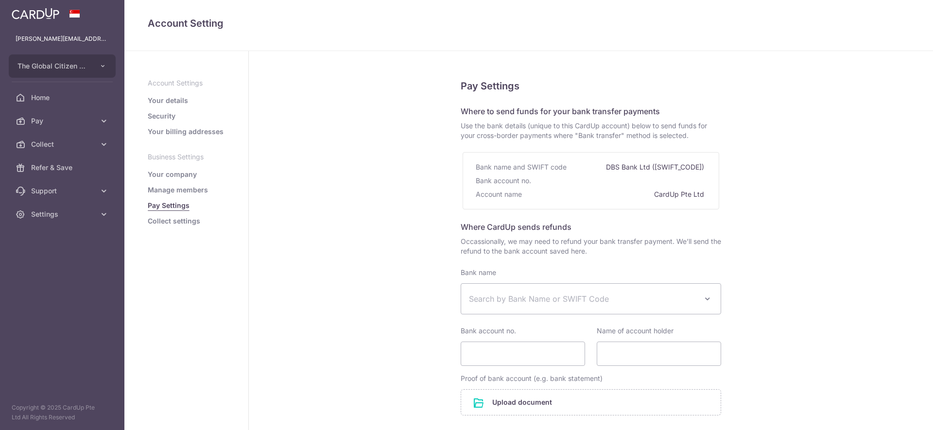
select select
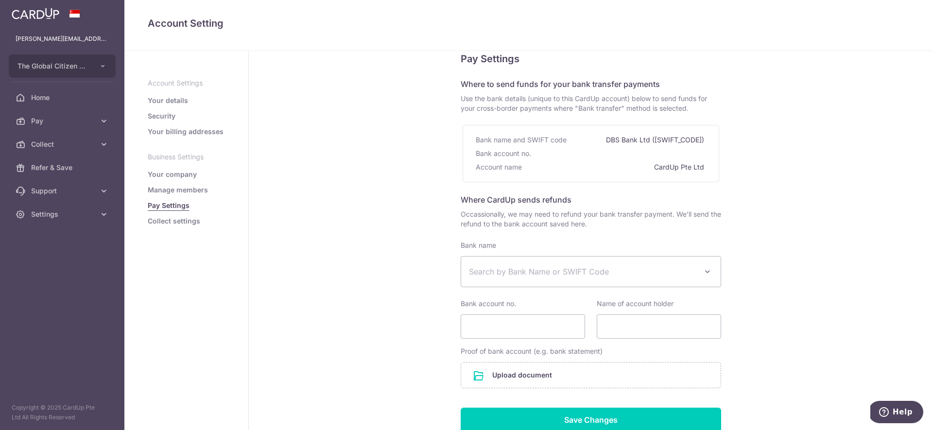
scroll to position [102, 0]
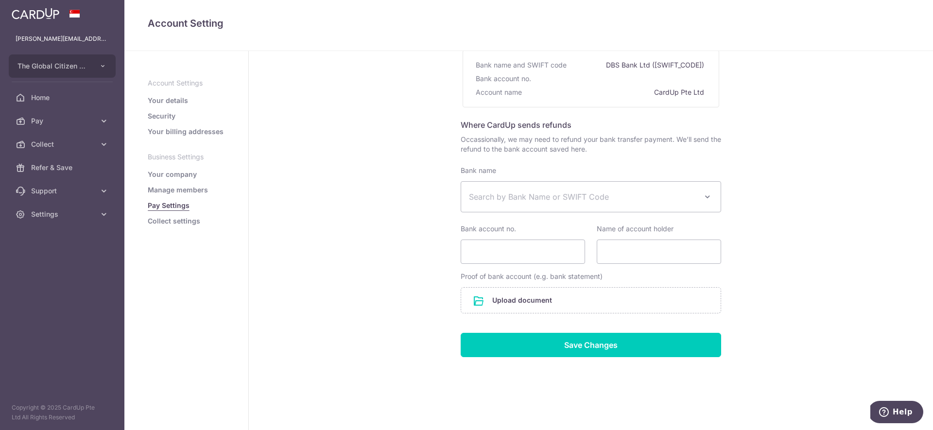
click at [185, 175] on link "Your company" at bounding box center [172, 175] width 49 height 10
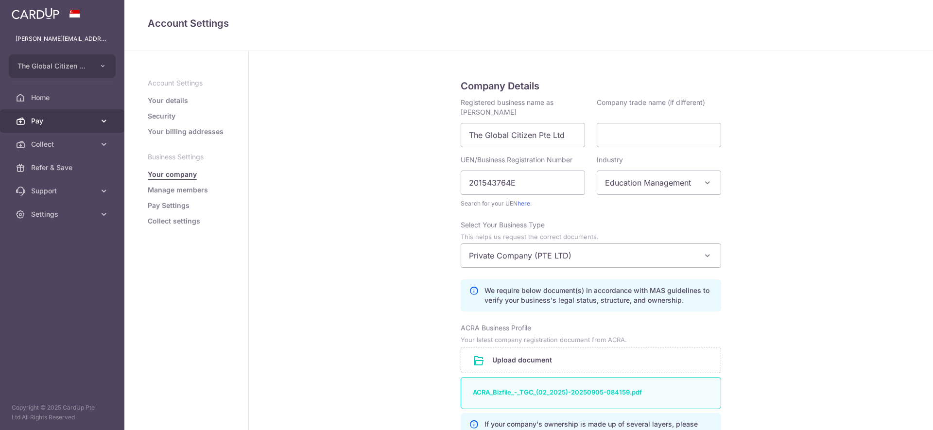
click at [103, 119] on icon at bounding box center [104, 121] width 10 height 10
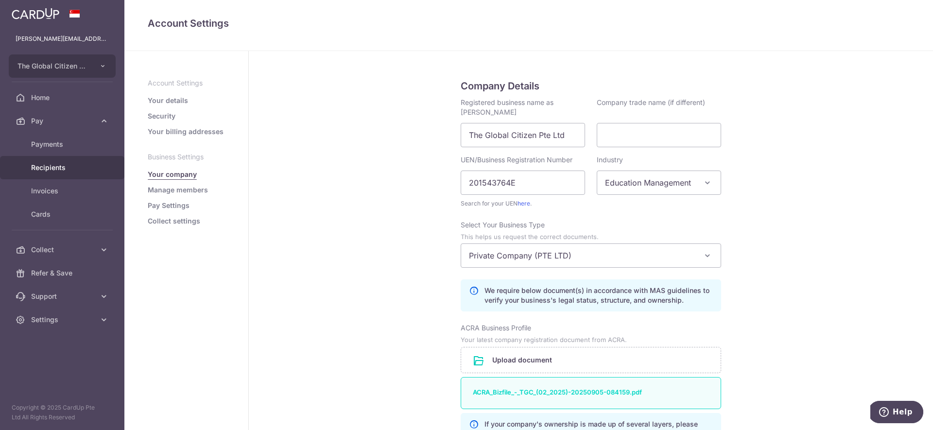
click at [96, 169] on link "Recipients" at bounding box center [62, 167] width 124 height 23
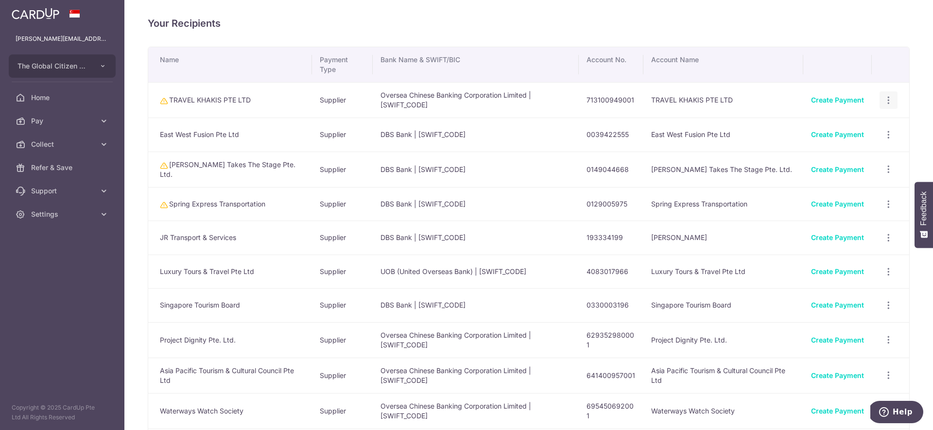
click at [886, 103] on icon "button" at bounding box center [889, 100] width 10 height 10
click at [901, 120] on td "View/Edit Linked Payments" at bounding box center [890, 135] width 37 height 34
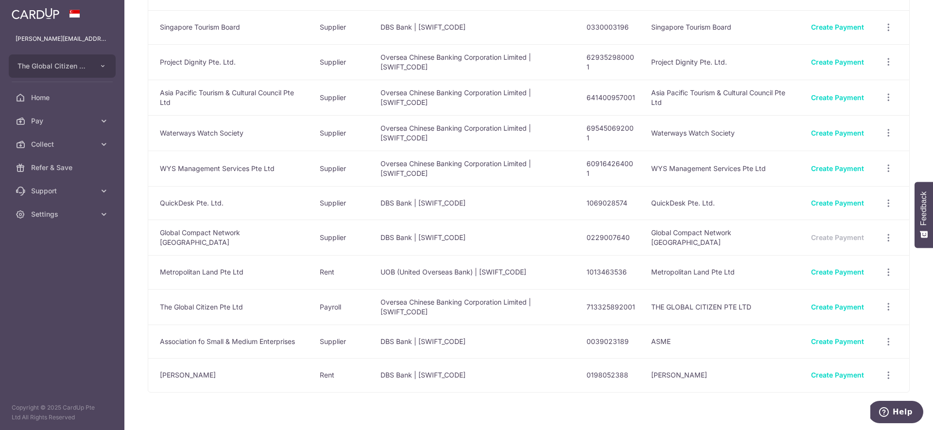
scroll to position [302, 0]
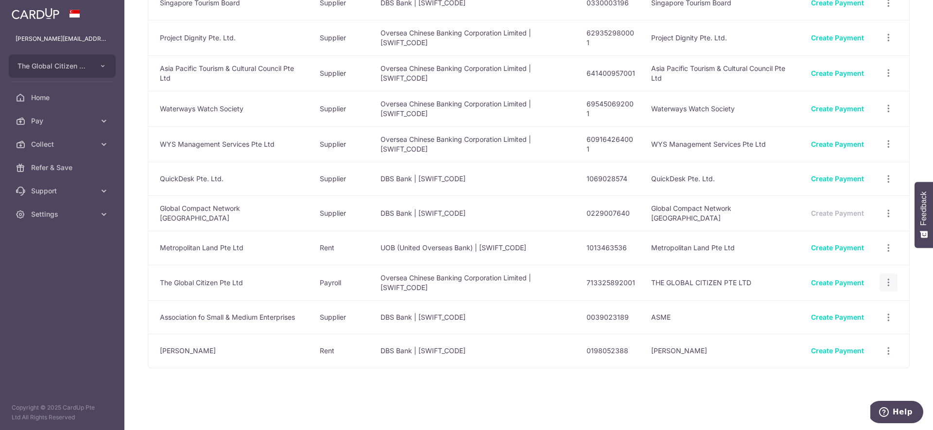
click at [885, 279] on icon "button" at bounding box center [889, 283] width 10 height 10
click at [525, 335] on td "DBS Bank | [SWIFT_CODE]" at bounding box center [476, 351] width 206 height 34
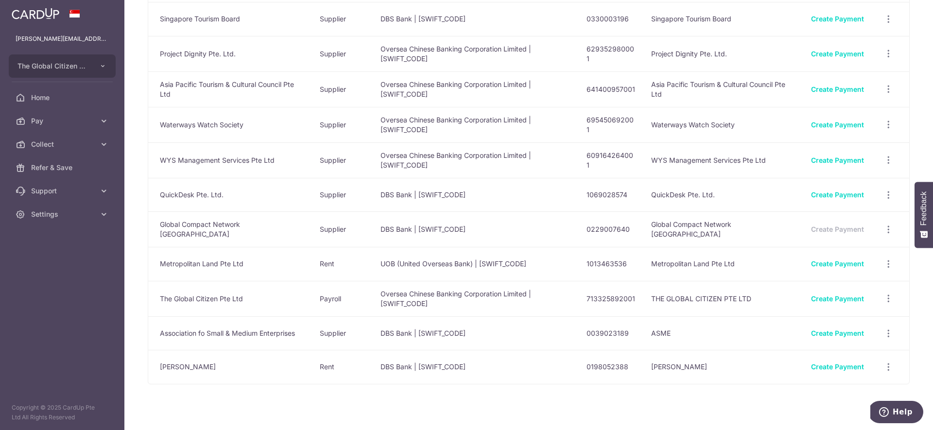
scroll to position [286, 0]
click at [97, 212] on link "Settings" at bounding box center [62, 214] width 124 height 23
click at [91, 232] on link "Account" at bounding box center [62, 237] width 124 height 23
click at [83, 121] on span "Pay" at bounding box center [63, 121] width 64 height 10
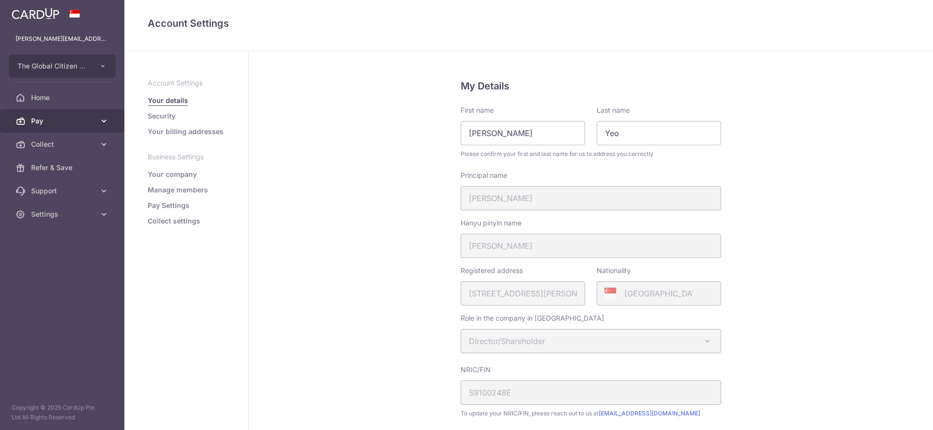
click at [78, 125] on span "Pay" at bounding box center [63, 121] width 64 height 10
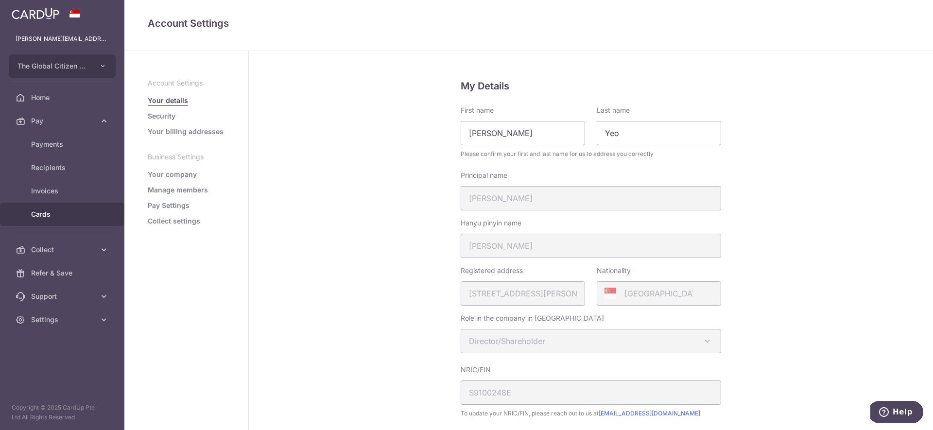
click at [66, 208] on link "Cards" at bounding box center [62, 214] width 124 height 23
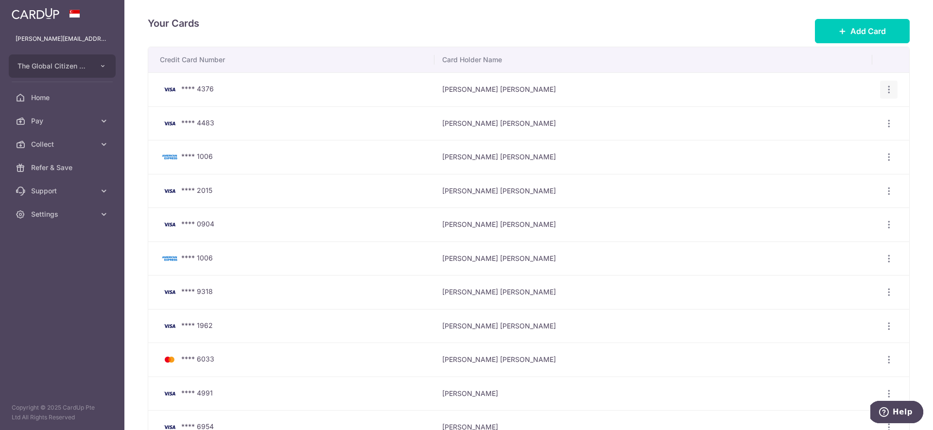
click at [884, 89] on icon "button" at bounding box center [889, 90] width 10 height 10
click at [836, 141] on span "Delete" at bounding box center [856, 140] width 66 height 12
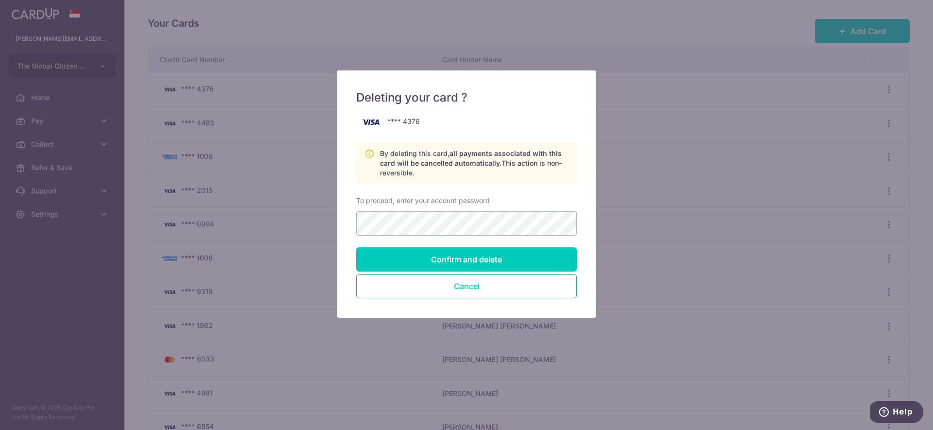
click at [523, 291] on button "Cancel" at bounding box center [466, 286] width 221 height 24
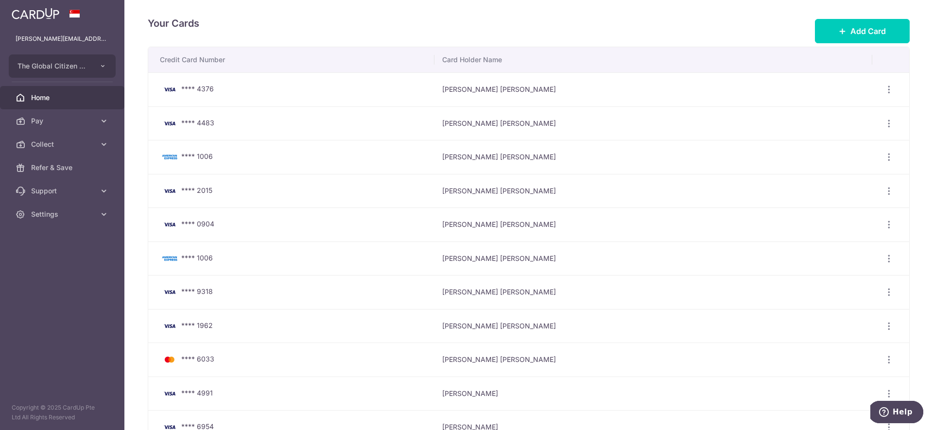
click at [69, 103] on link "Home" at bounding box center [62, 97] width 124 height 23
